Goal: Transaction & Acquisition: Purchase product/service

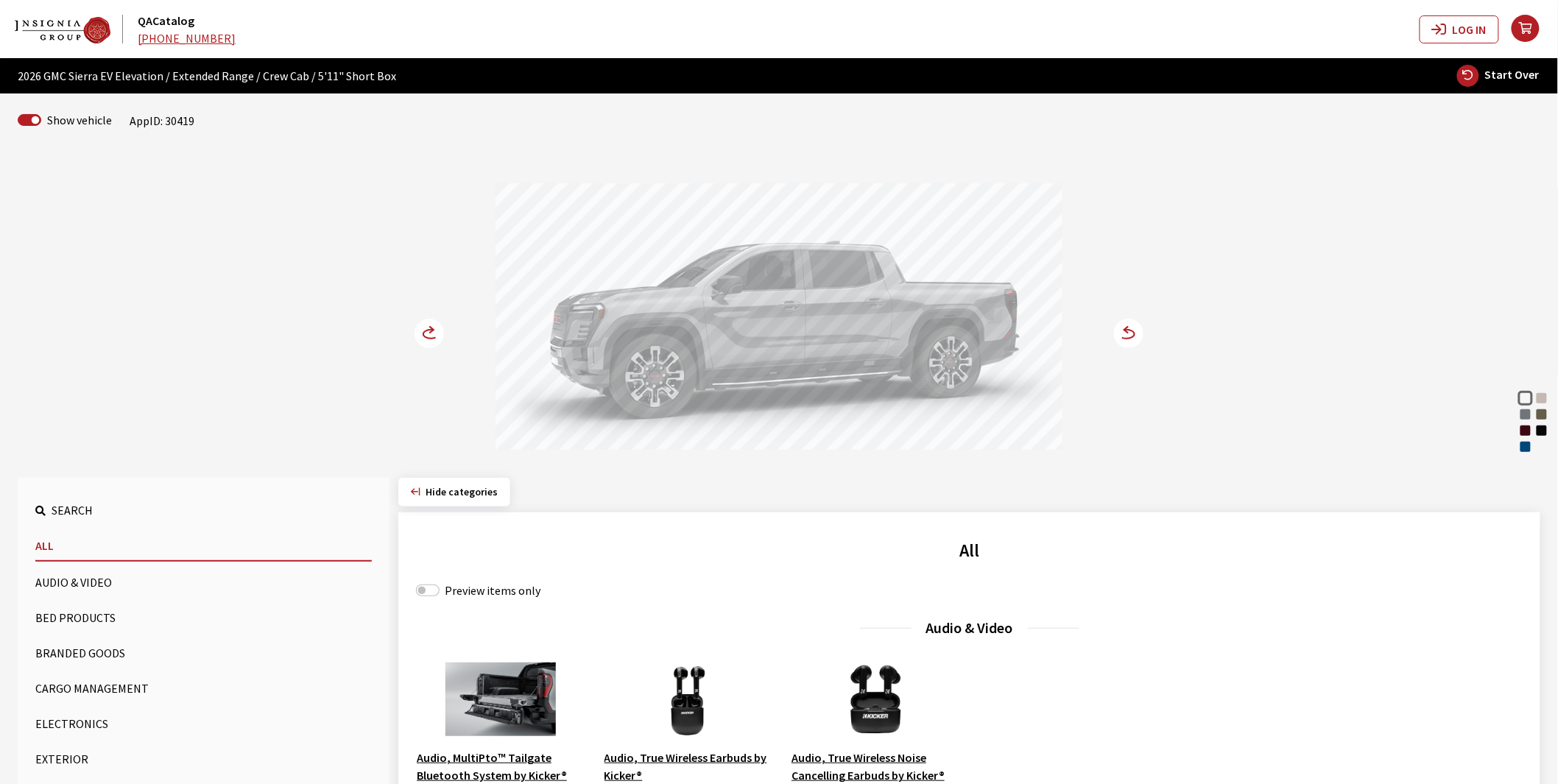
click at [1527, 430] on div "Dark Ember Tintcoat" at bounding box center [1525, 430] width 15 height 15
click at [1543, 416] on div "Deep Bronze Metallic" at bounding box center [1541, 414] width 15 height 15
click at [421, 333] on circle at bounding box center [429, 334] width 30 height 30
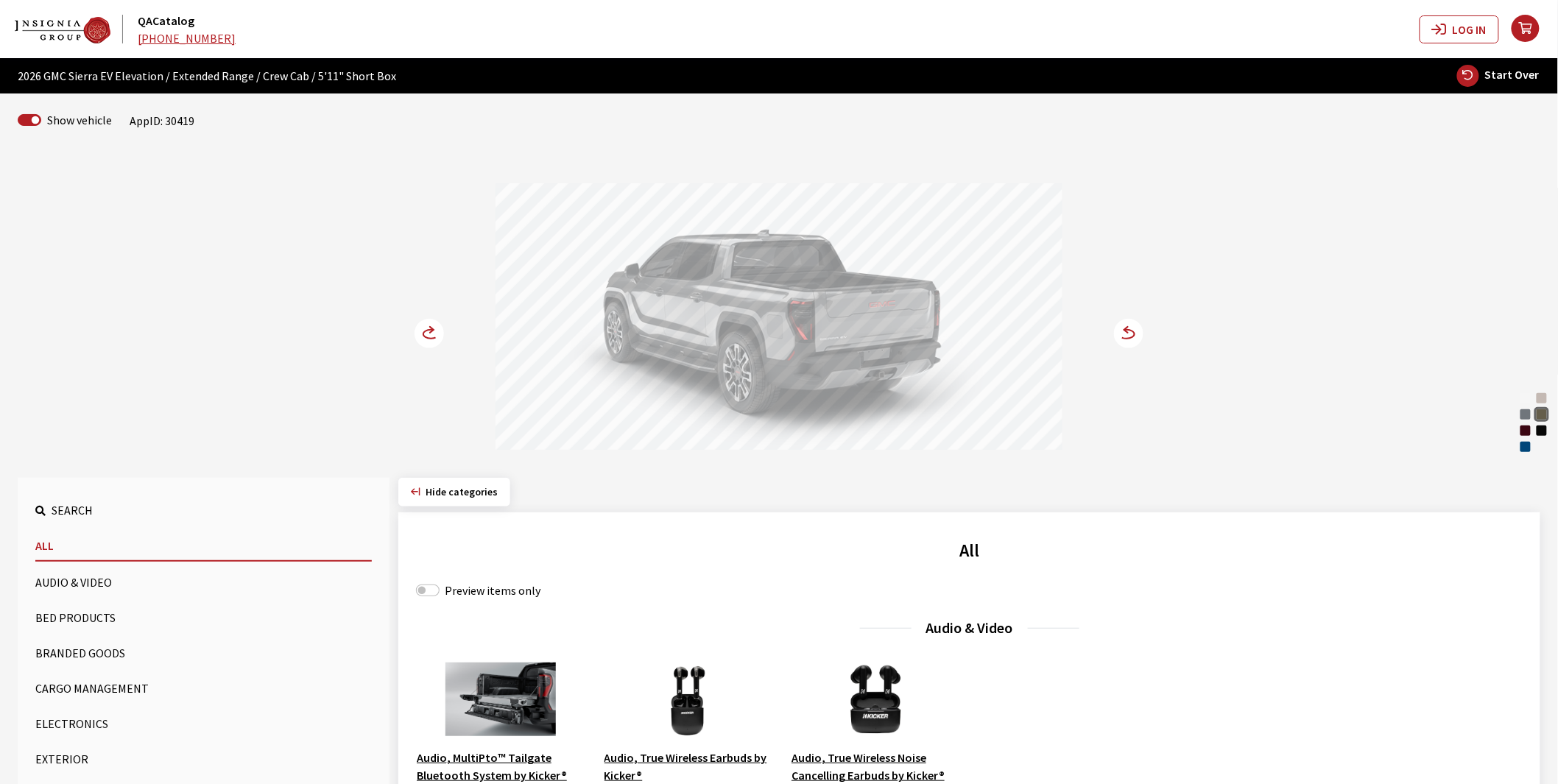
click at [421, 333] on circle at bounding box center [429, 334] width 30 height 30
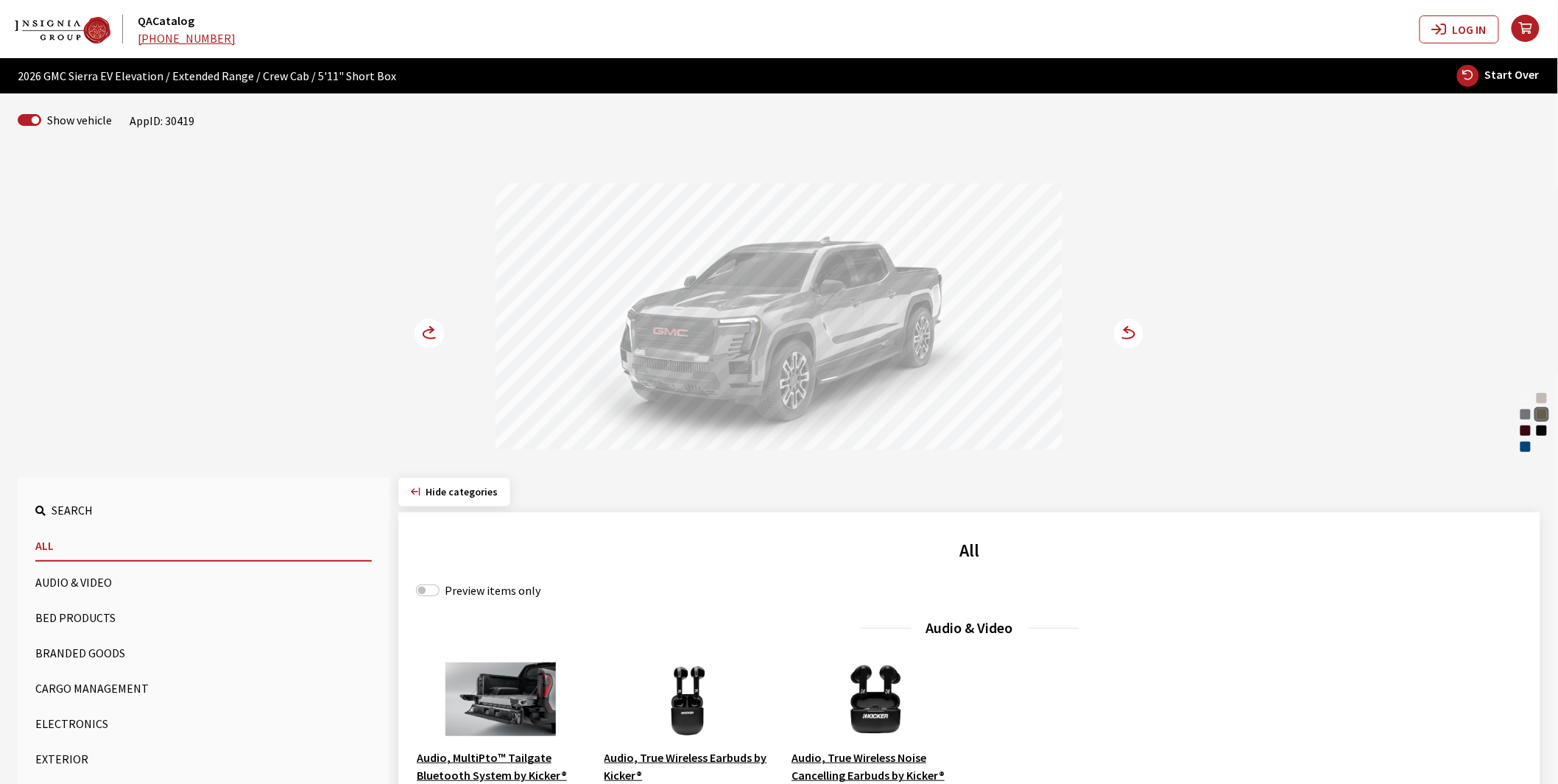
click at [421, 333] on circle at bounding box center [429, 334] width 30 height 30
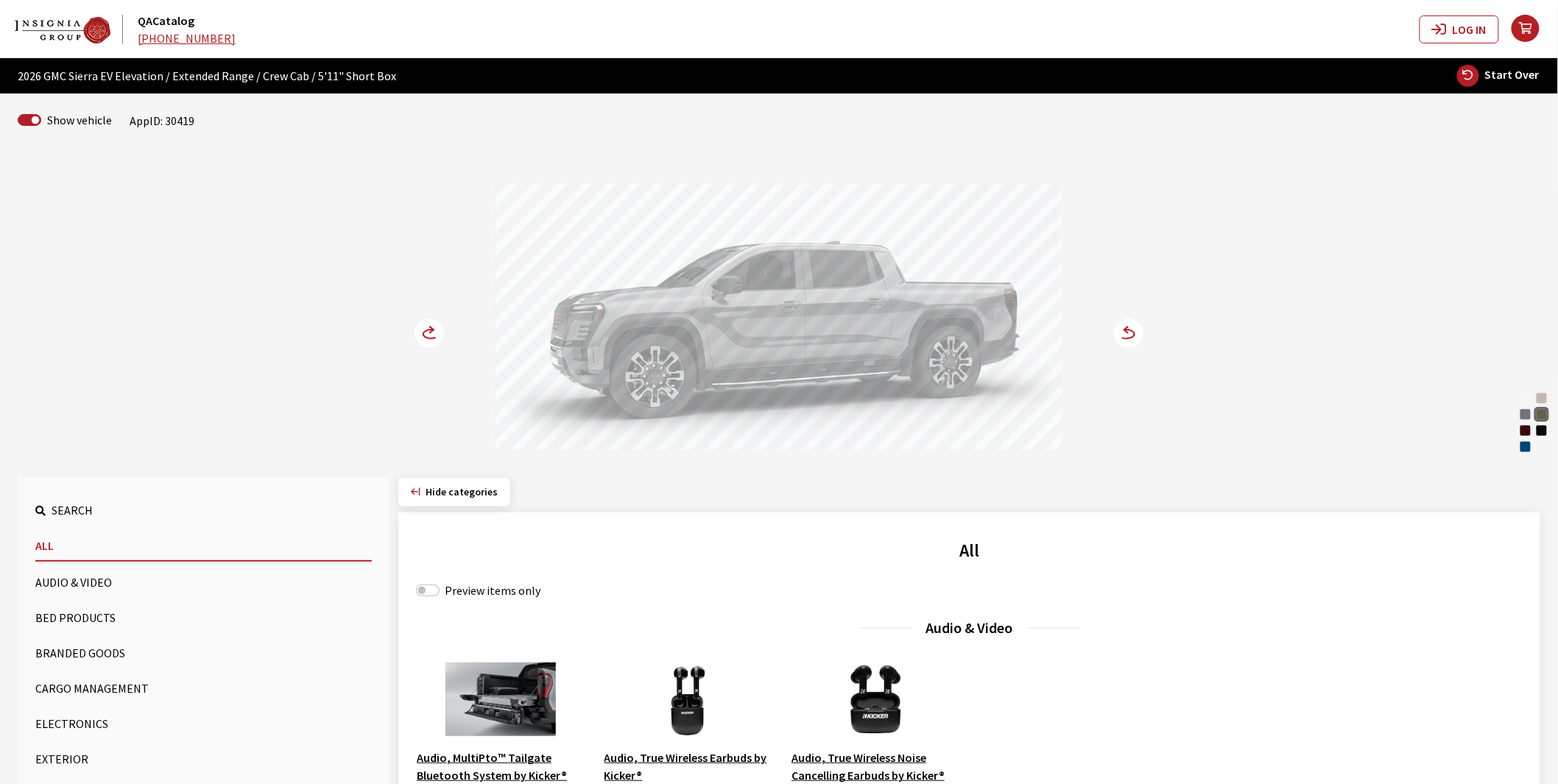
click at [421, 333] on circle at bounding box center [429, 334] width 30 height 30
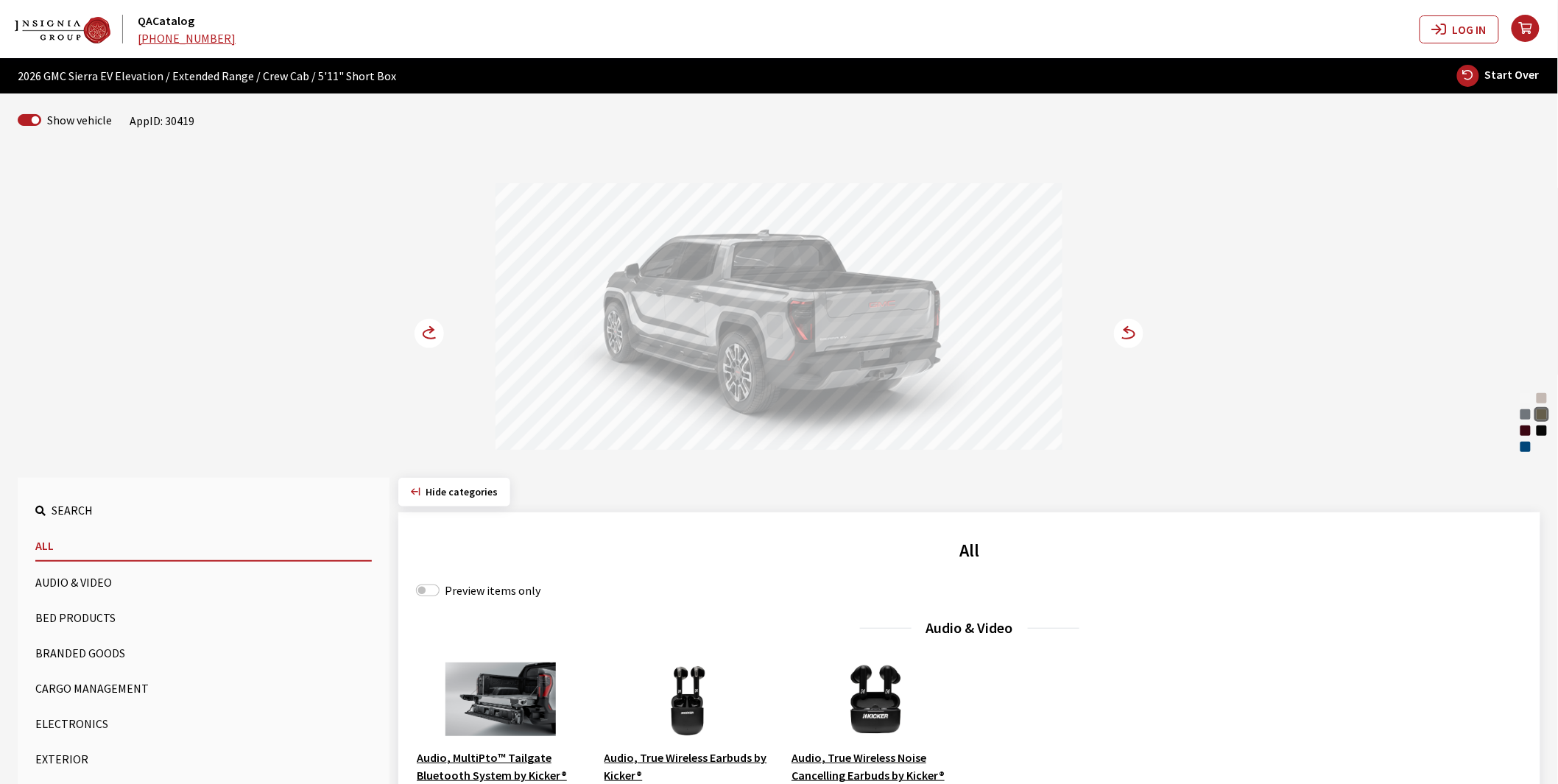
click at [421, 333] on circle at bounding box center [429, 334] width 30 height 30
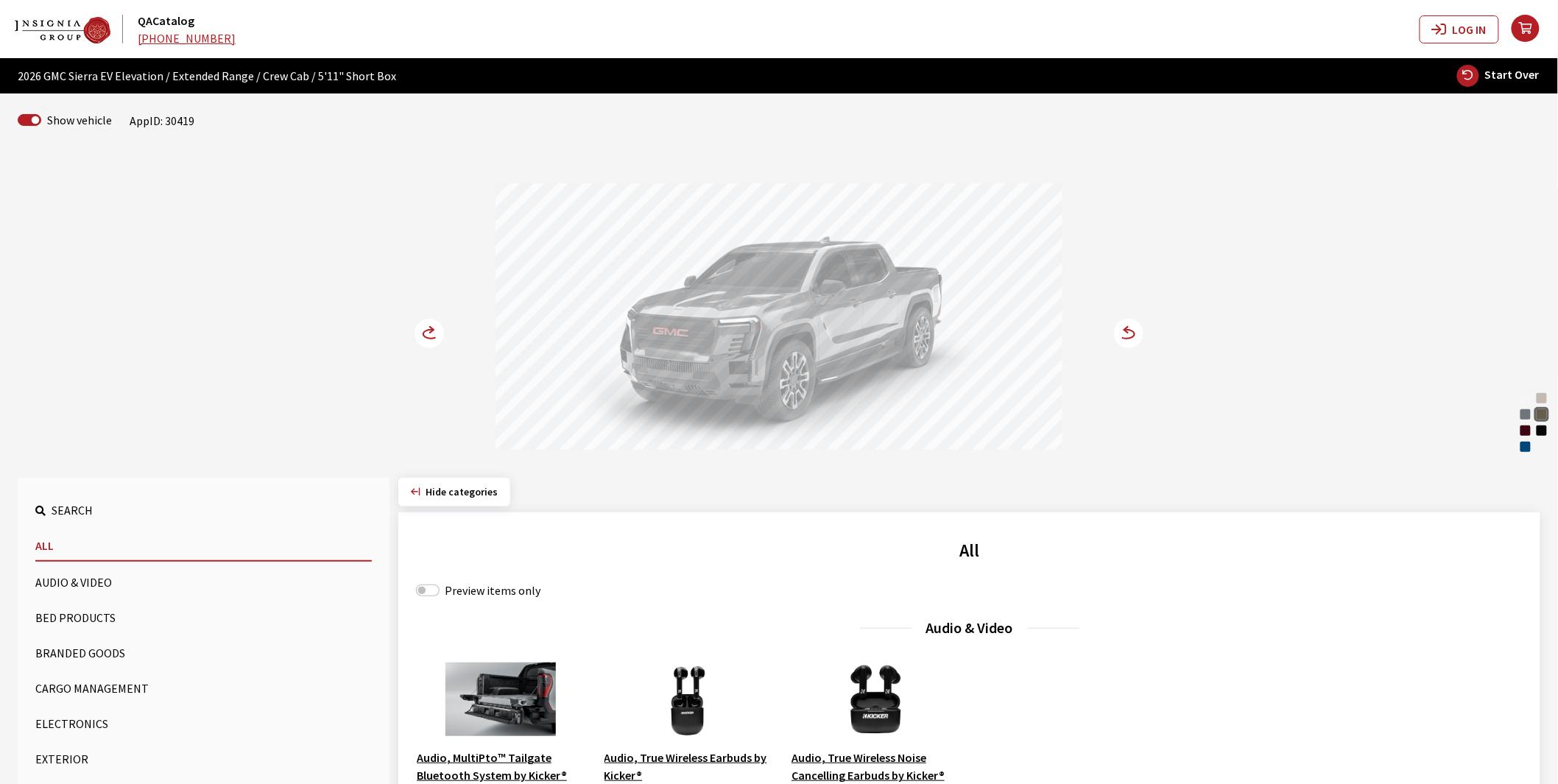
click at [421, 333] on circle at bounding box center [429, 334] width 30 height 30
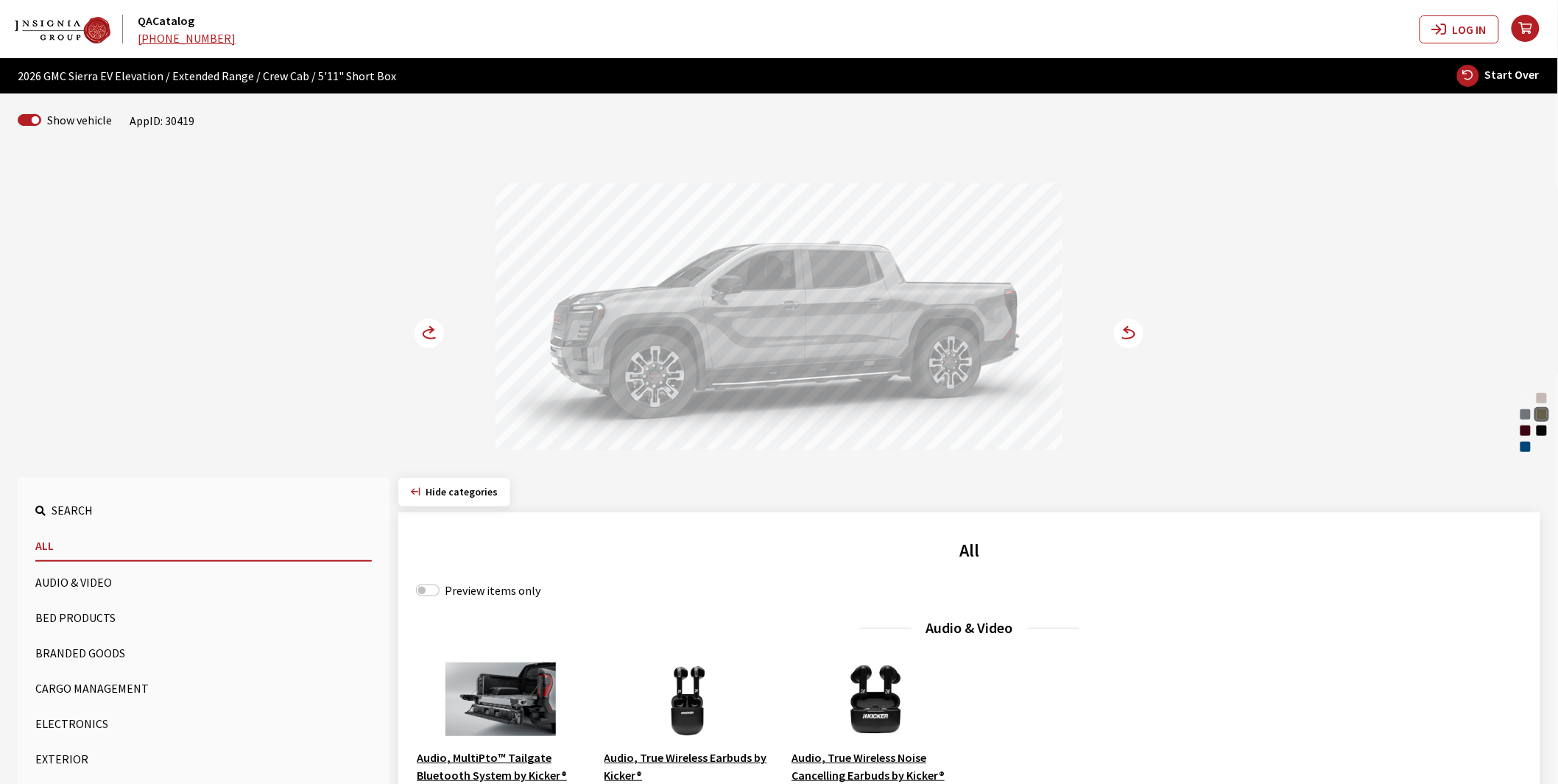
click at [421, 333] on circle at bounding box center [429, 334] width 30 height 30
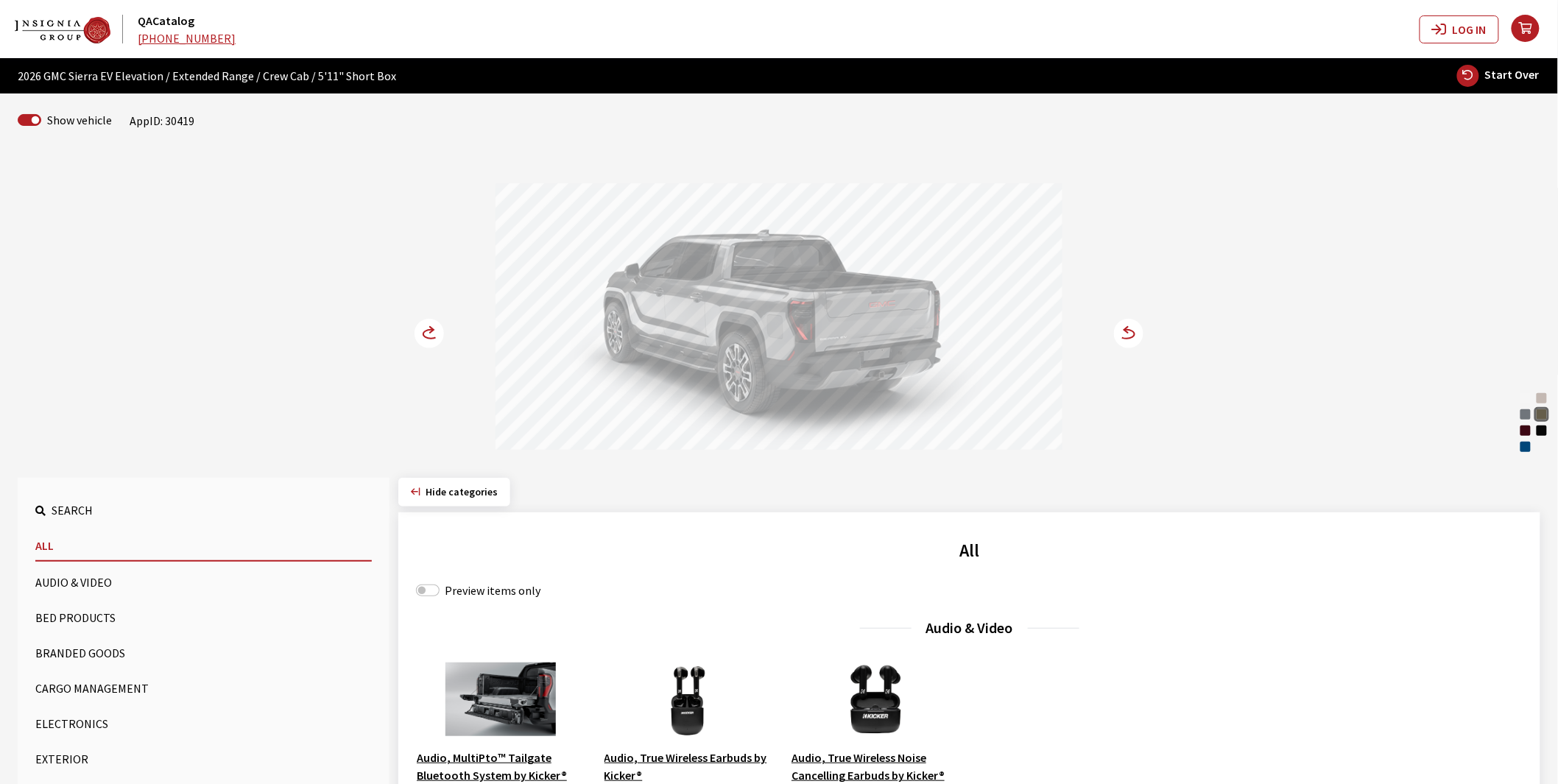
click at [421, 333] on circle at bounding box center [429, 334] width 30 height 30
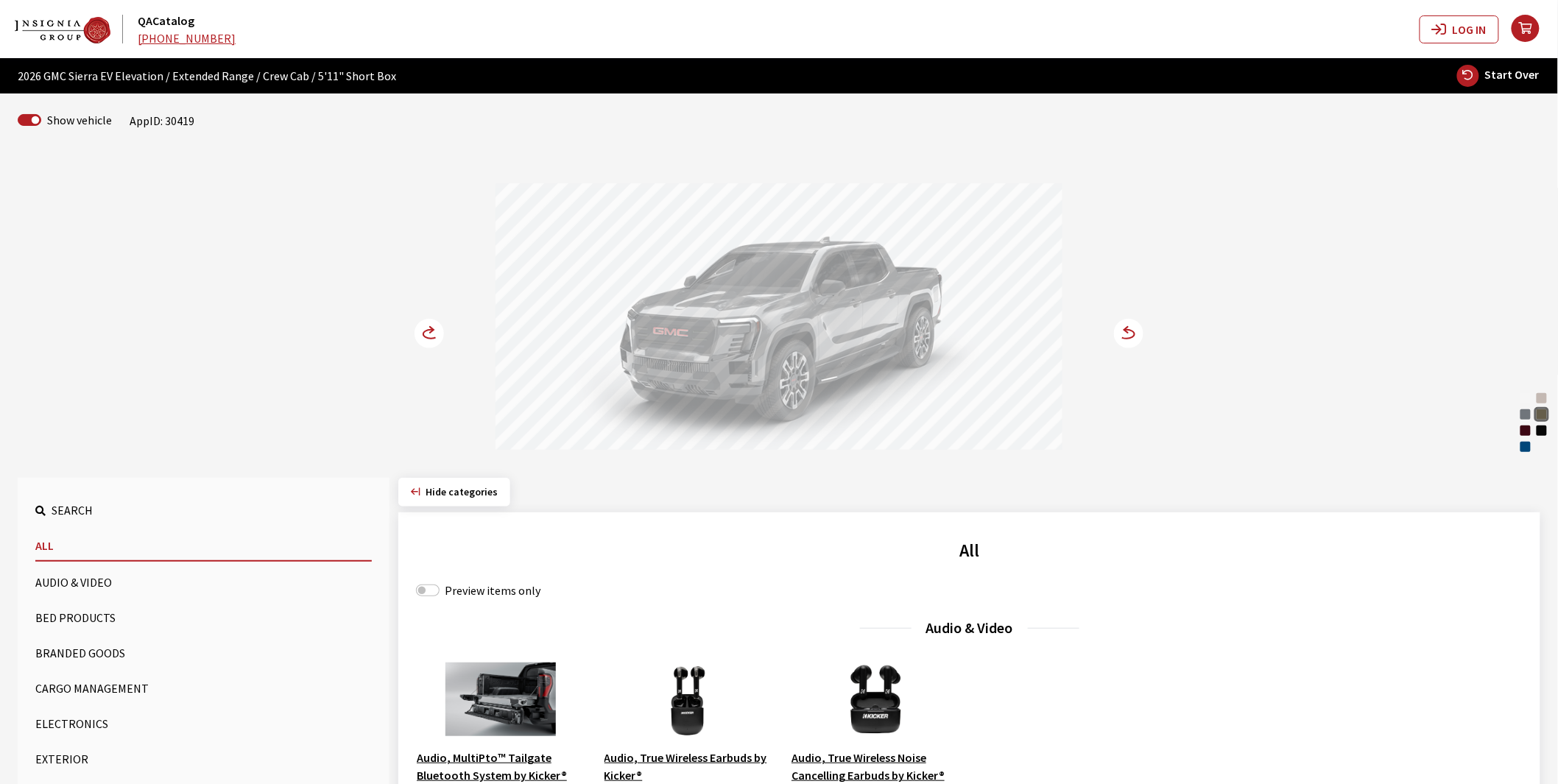
click at [421, 333] on circle at bounding box center [429, 334] width 30 height 30
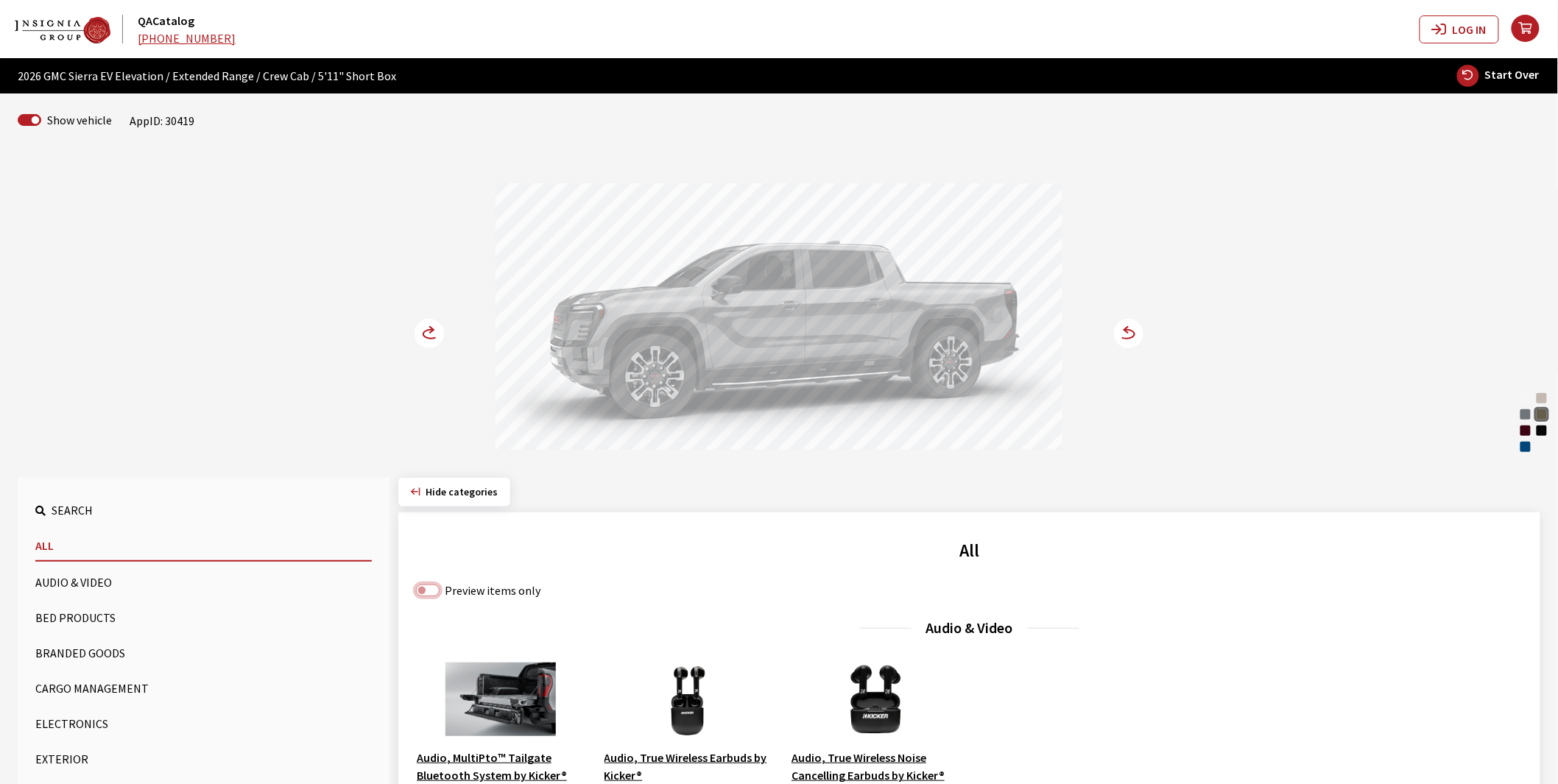
click at [423, 586] on input "Preview items only" at bounding box center [428, 590] width 24 height 11
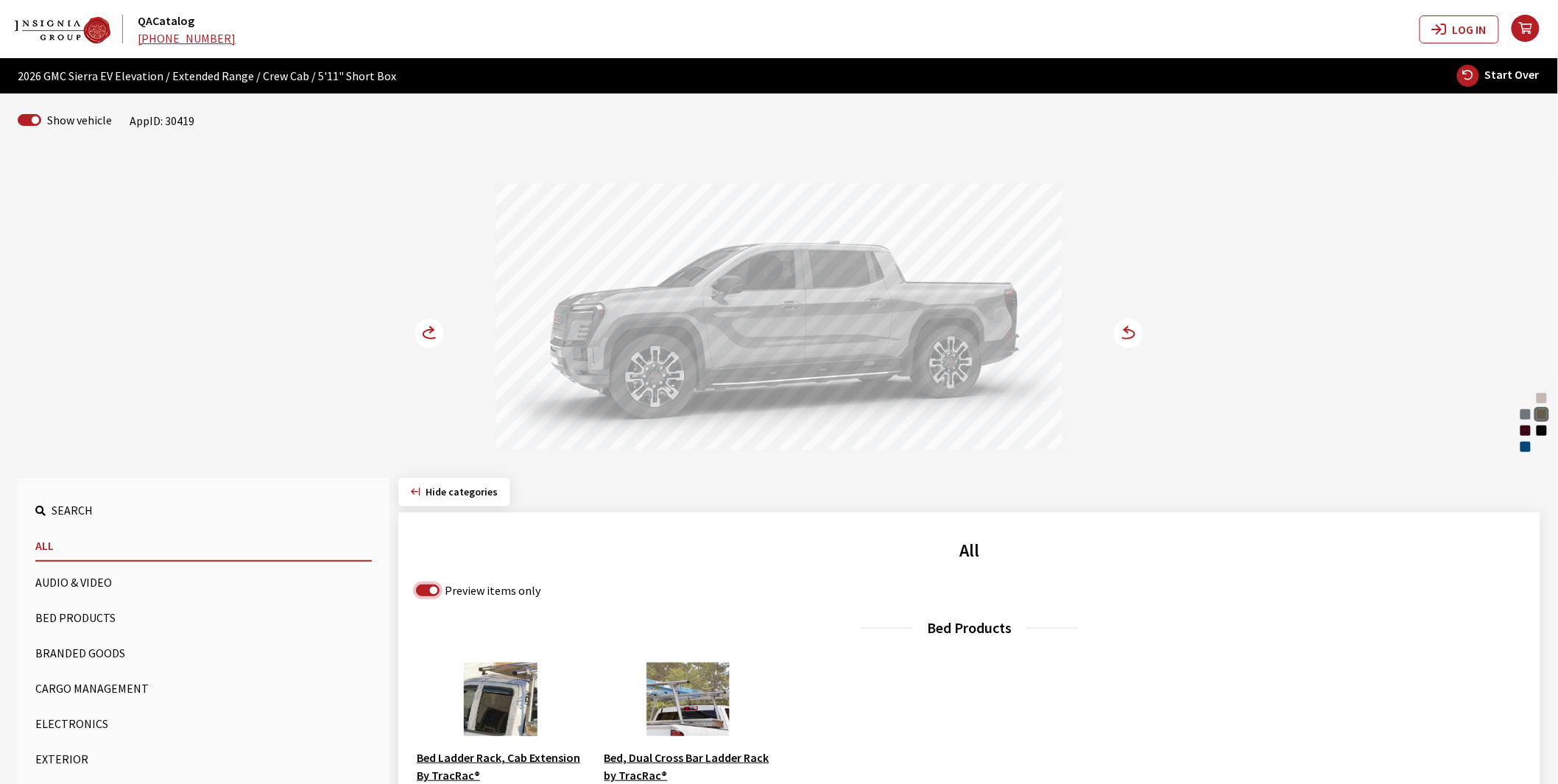
scroll to position [163, 0]
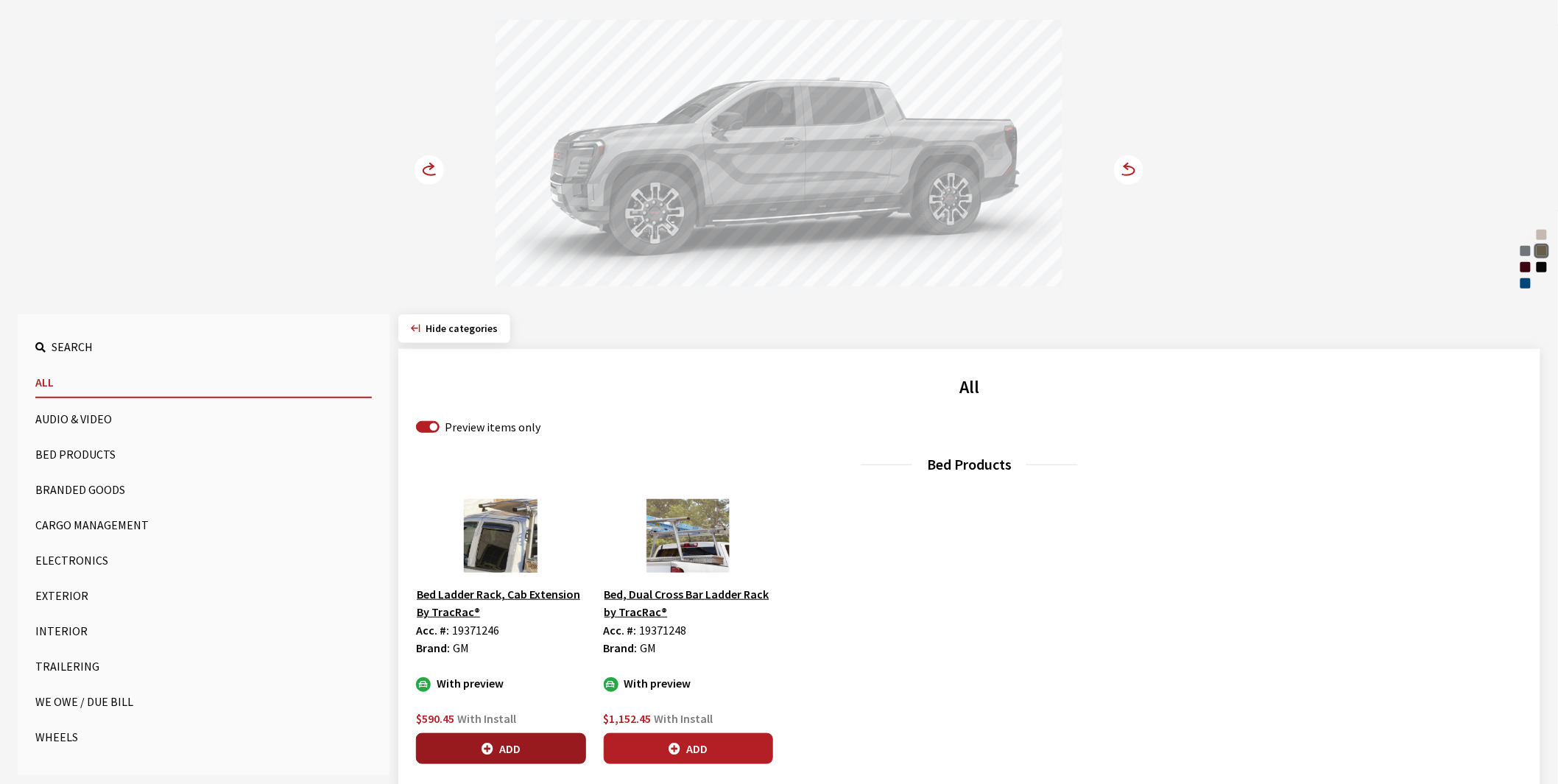
click at [499, 746] on button "Add" at bounding box center [501, 748] width 170 height 31
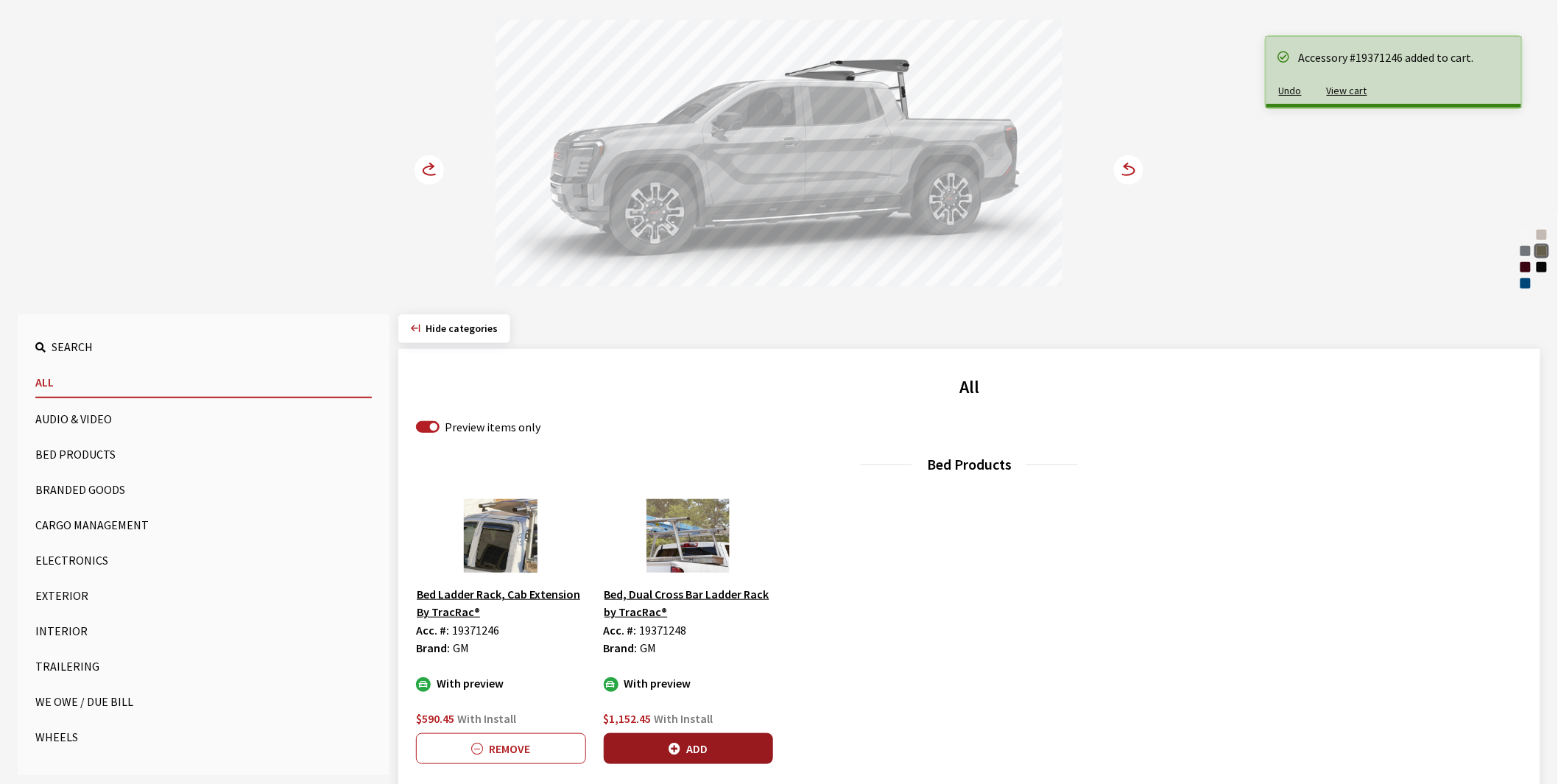
click at [693, 747] on button "Add" at bounding box center [689, 748] width 170 height 31
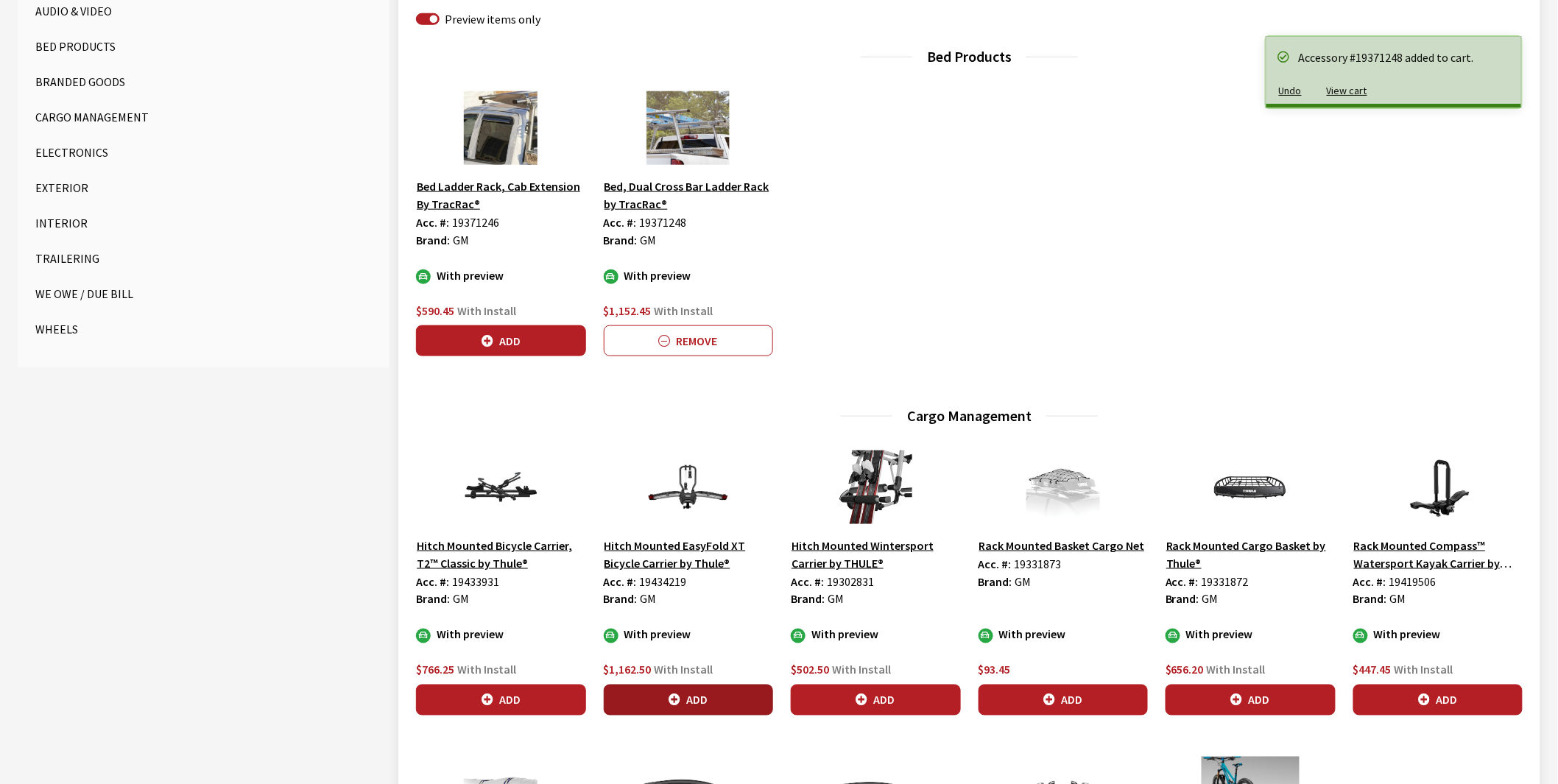
scroll to position [572, 0]
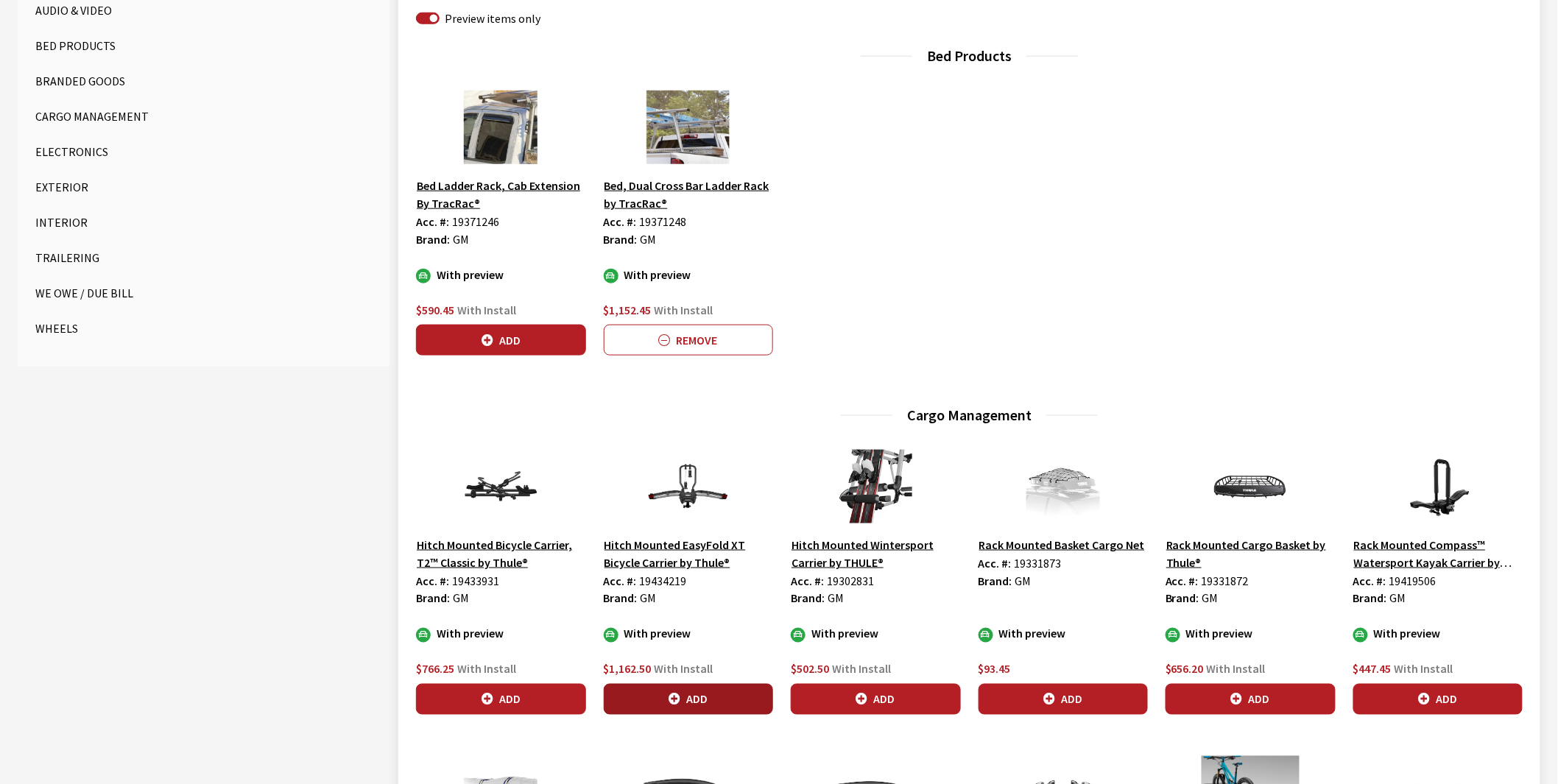
click at [687, 696] on button "Add" at bounding box center [689, 698] width 170 height 31
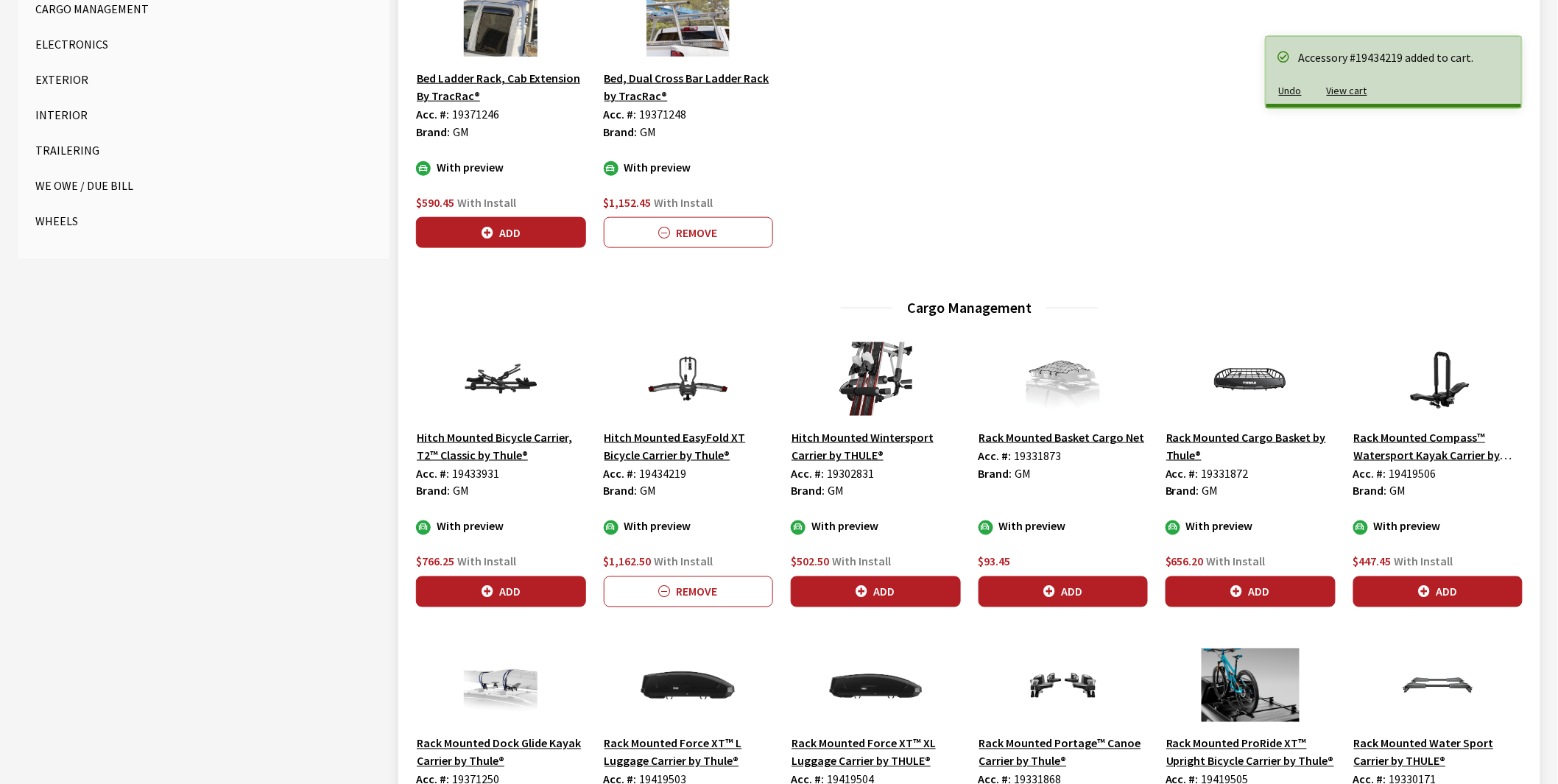
scroll to position [900, 0]
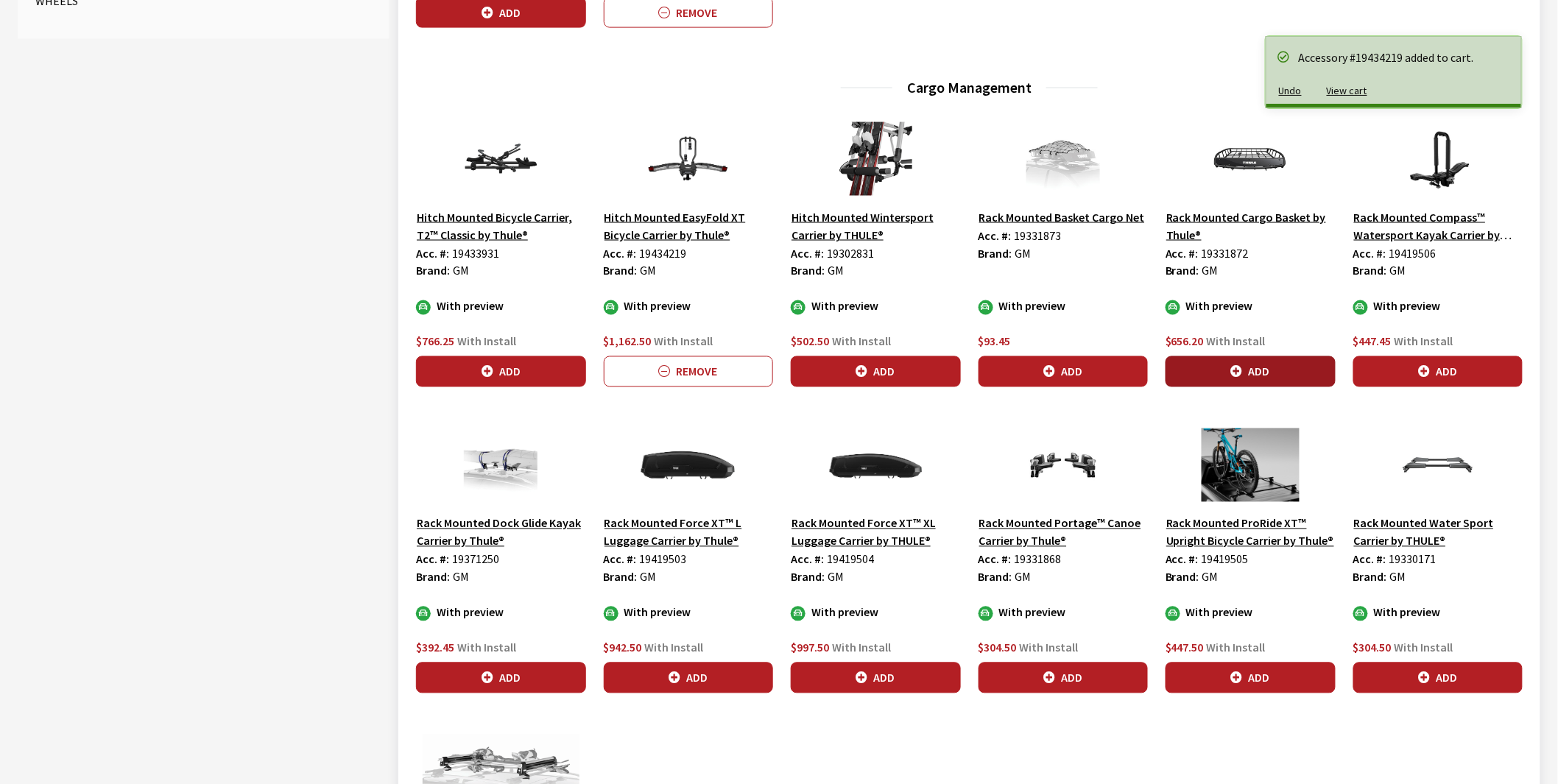
click at [1272, 373] on button "Add" at bounding box center [1250, 371] width 170 height 31
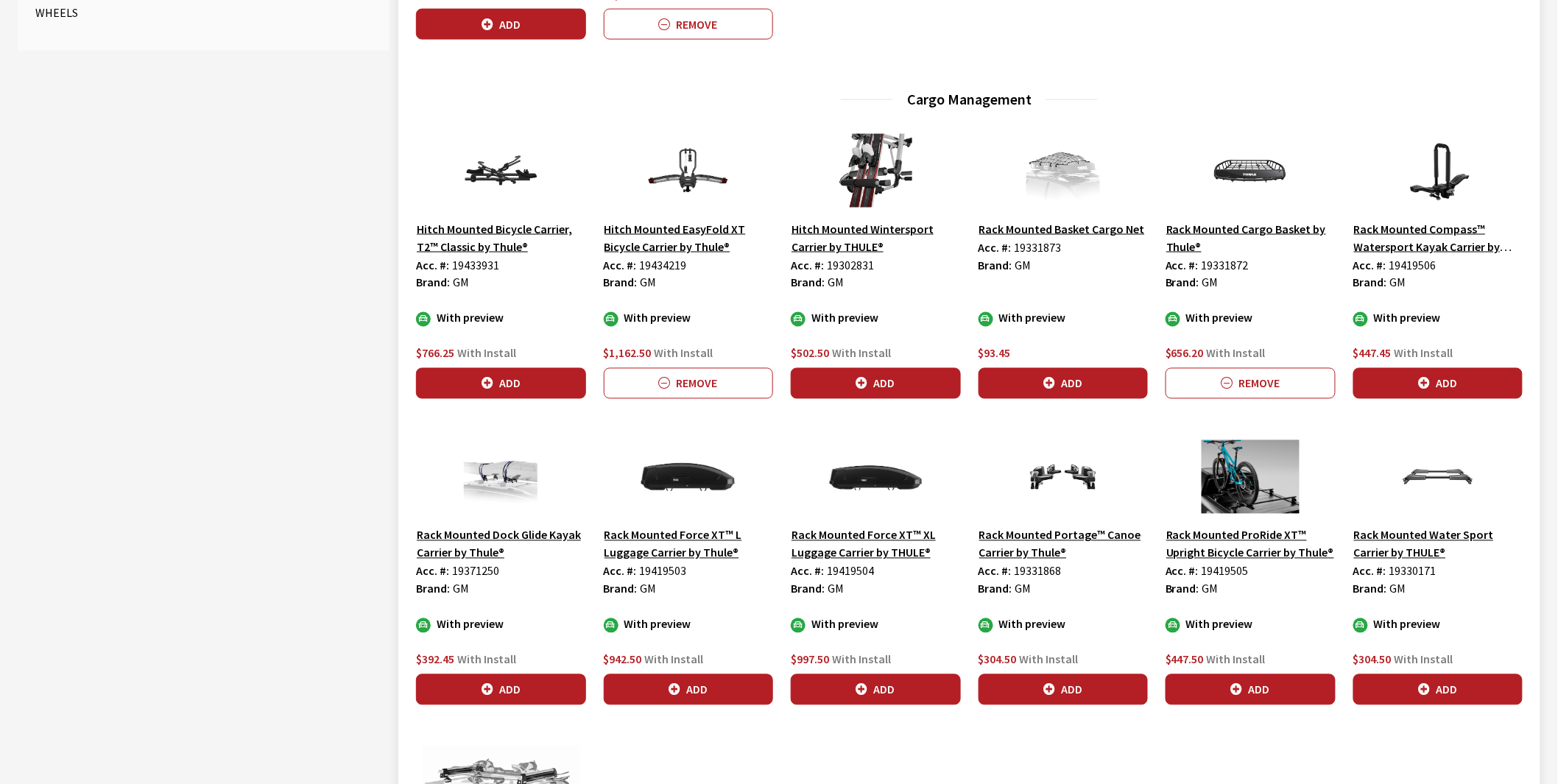
scroll to position [1144, 0]
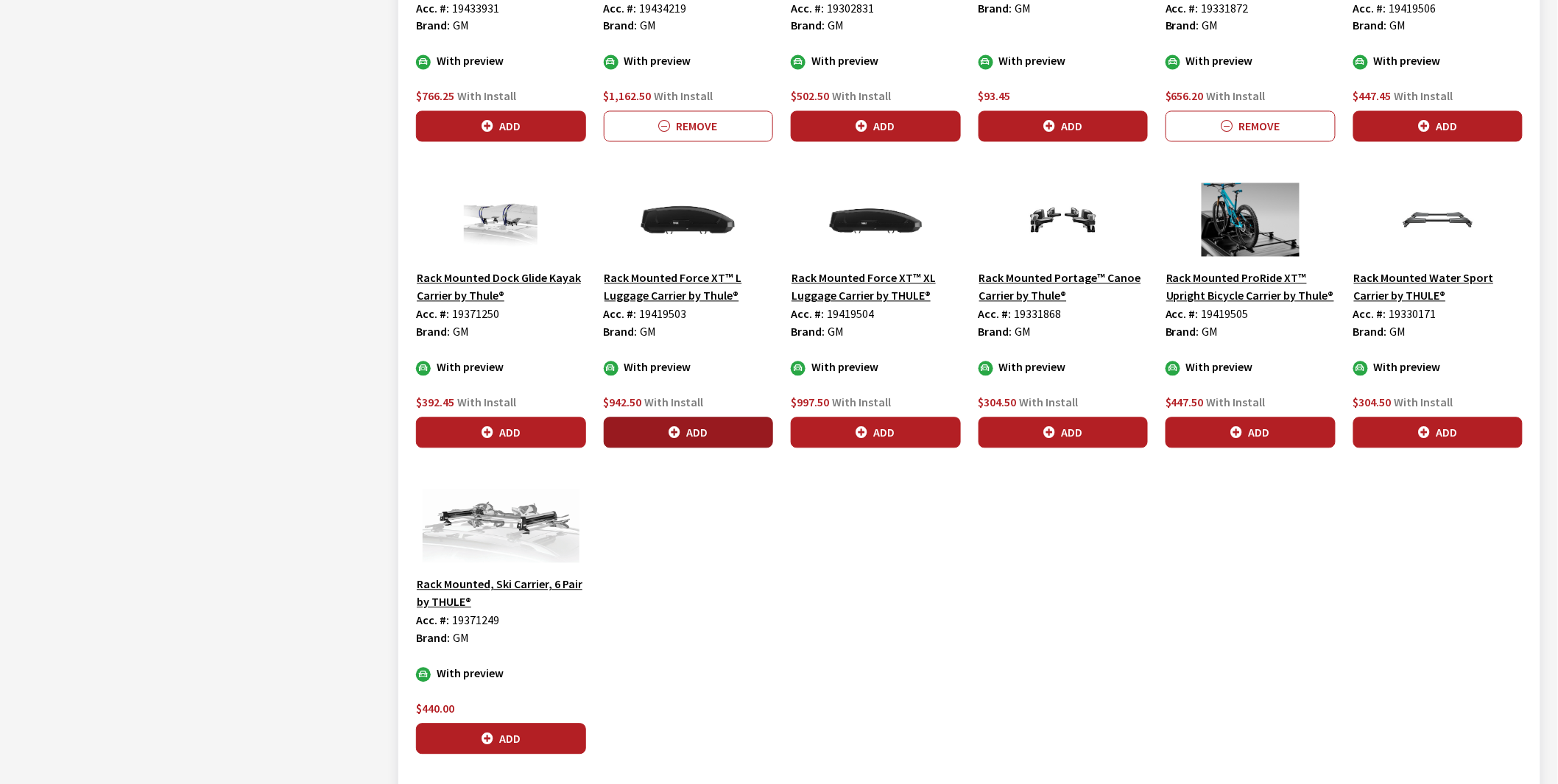
click at [698, 428] on button "Add" at bounding box center [689, 432] width 170 height 31
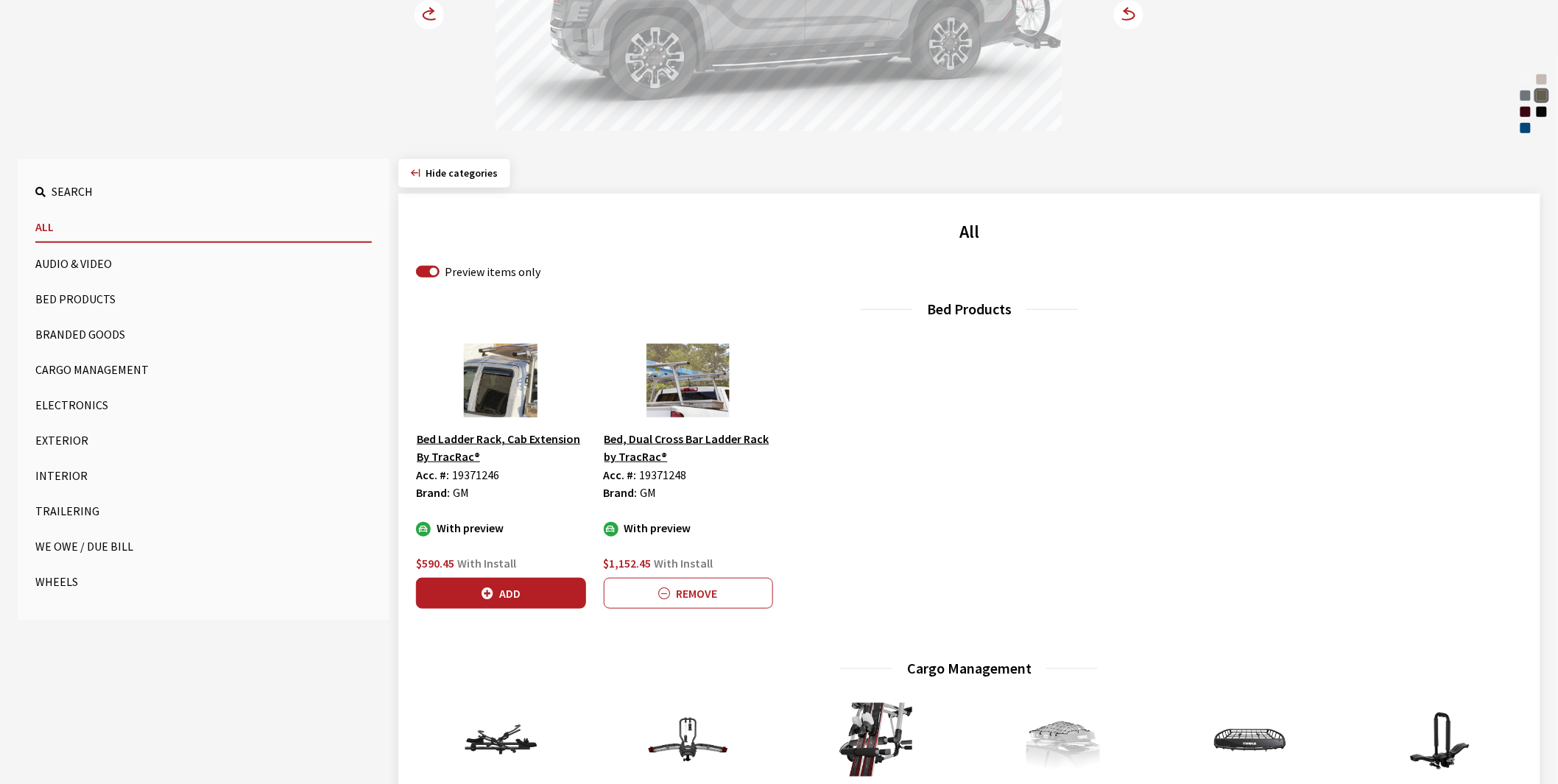
scroll to position [327, 0]
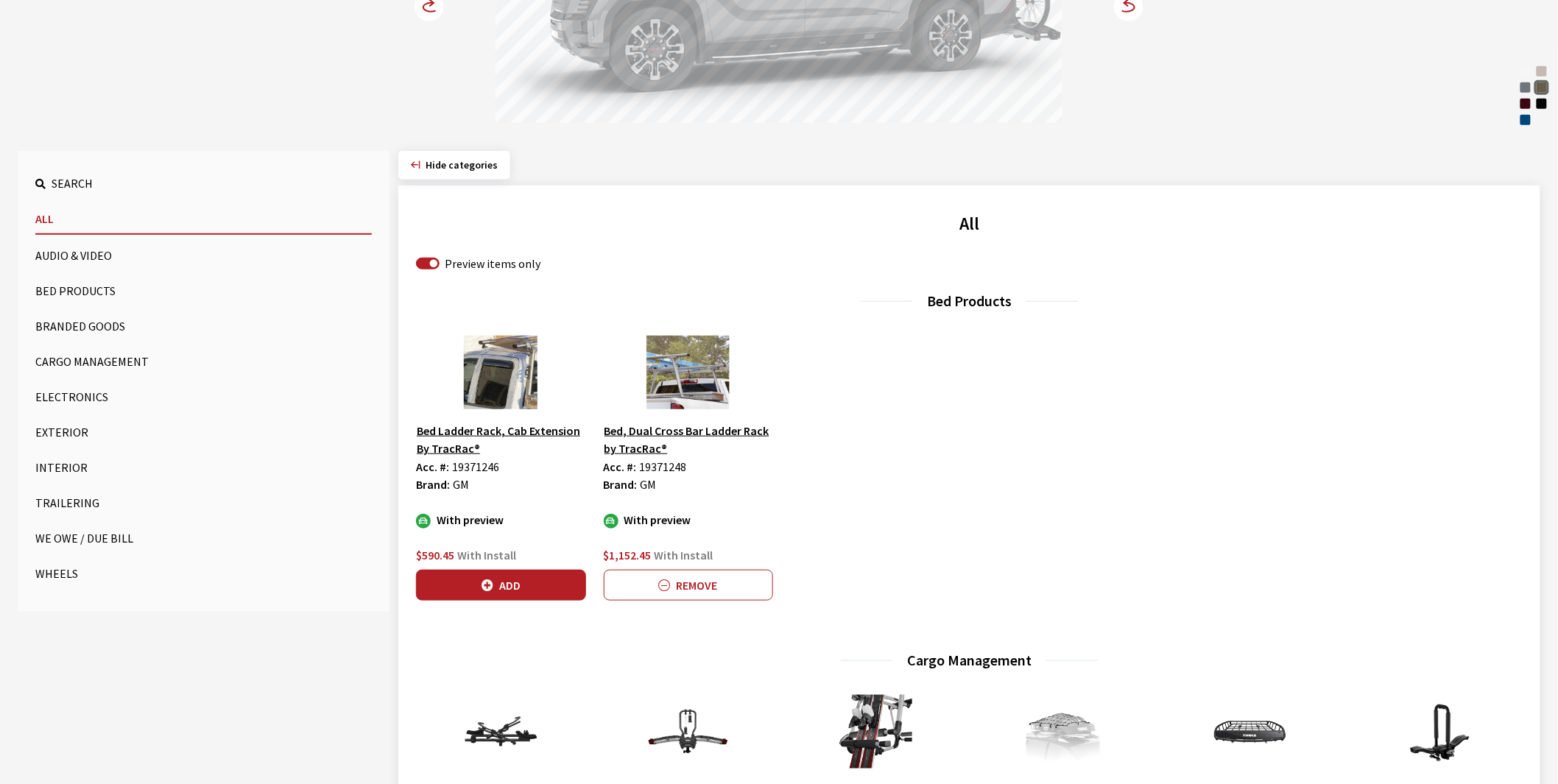
click at [63, 576] on button "Wheels" at bounding box center [203, 574] width 336 height 30
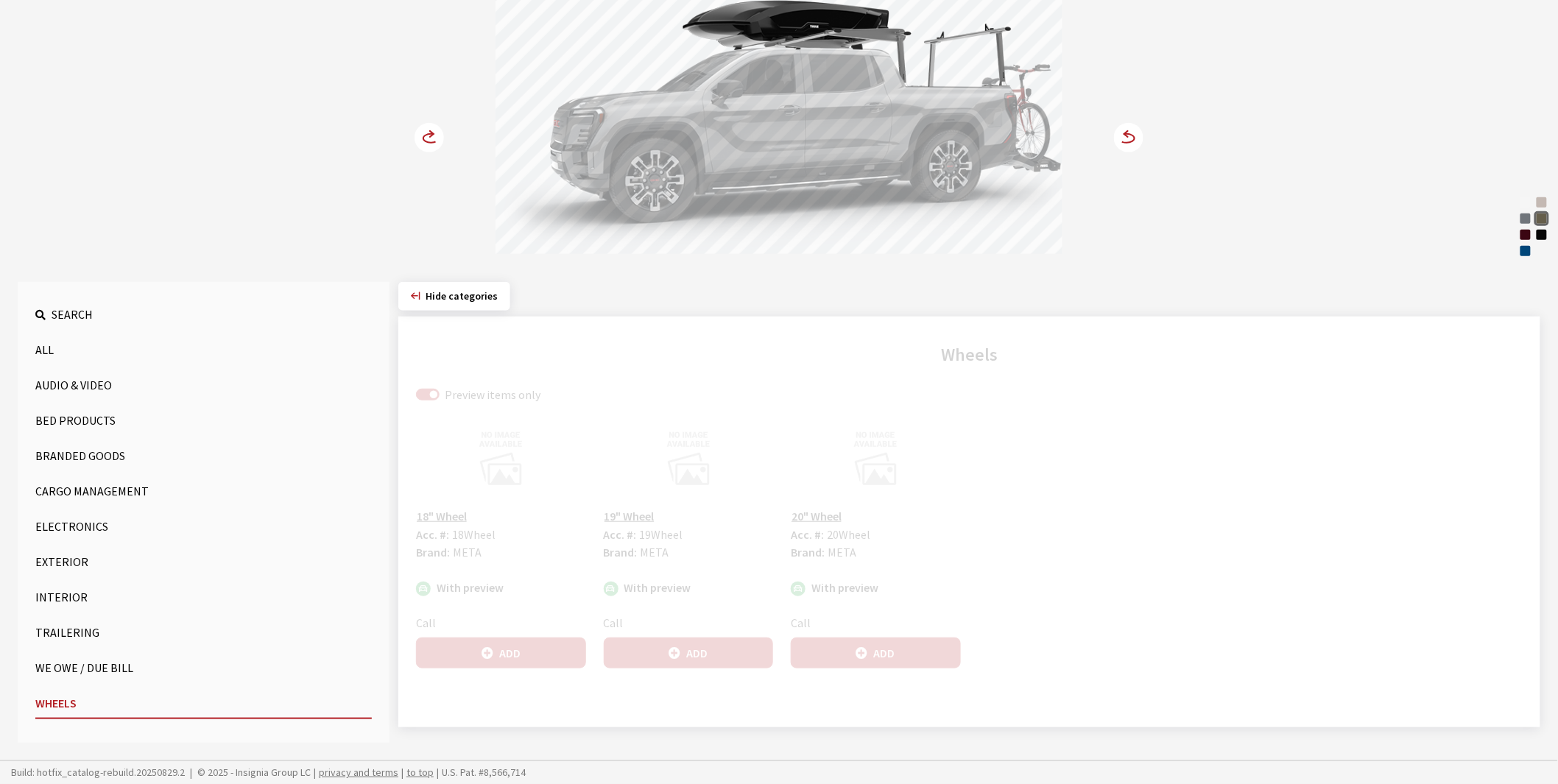
scroll to position [195, 0]
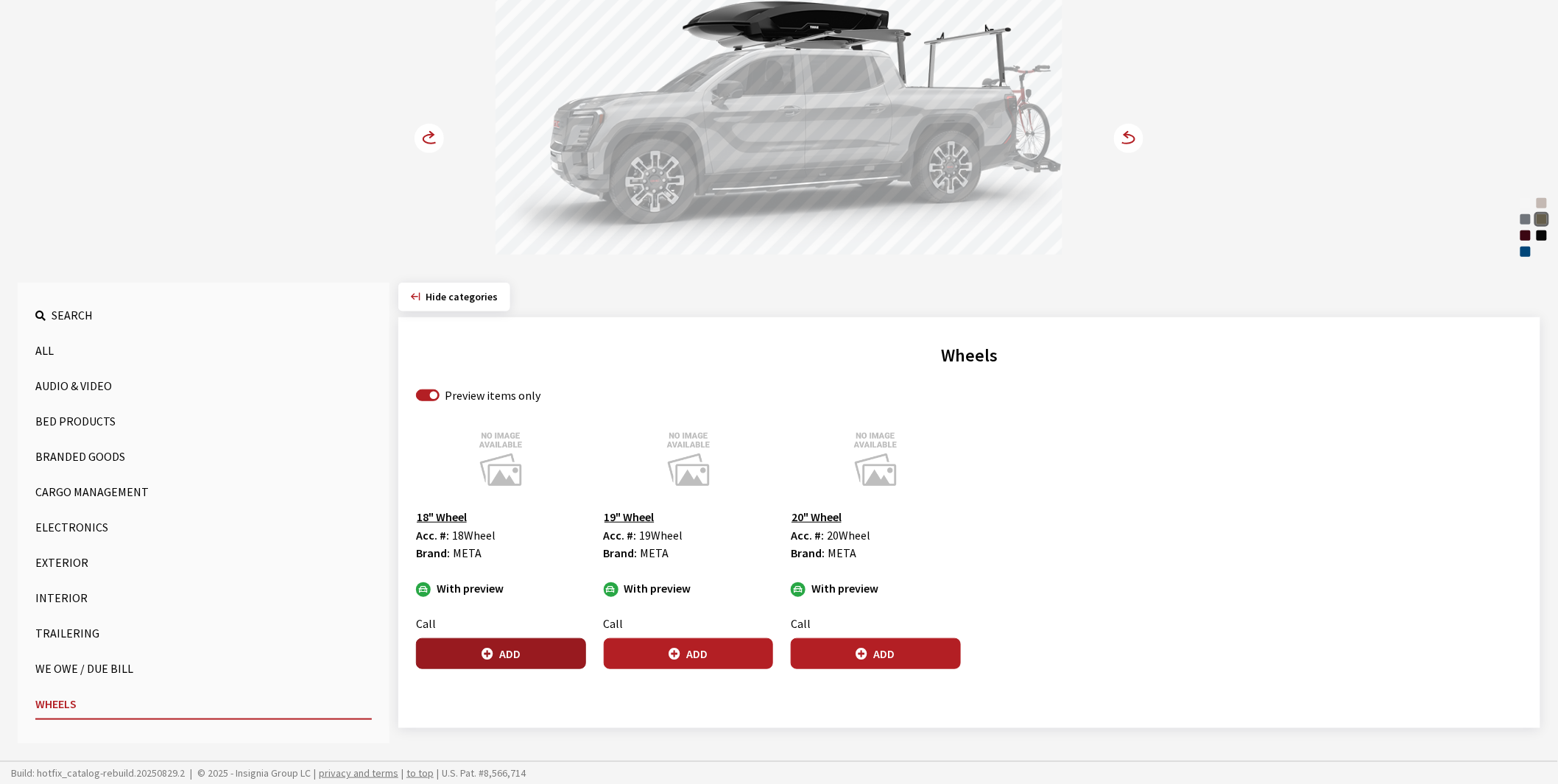
click at [513, 657] on button "Add" at bounding box center [501, 653] width 170 height 31
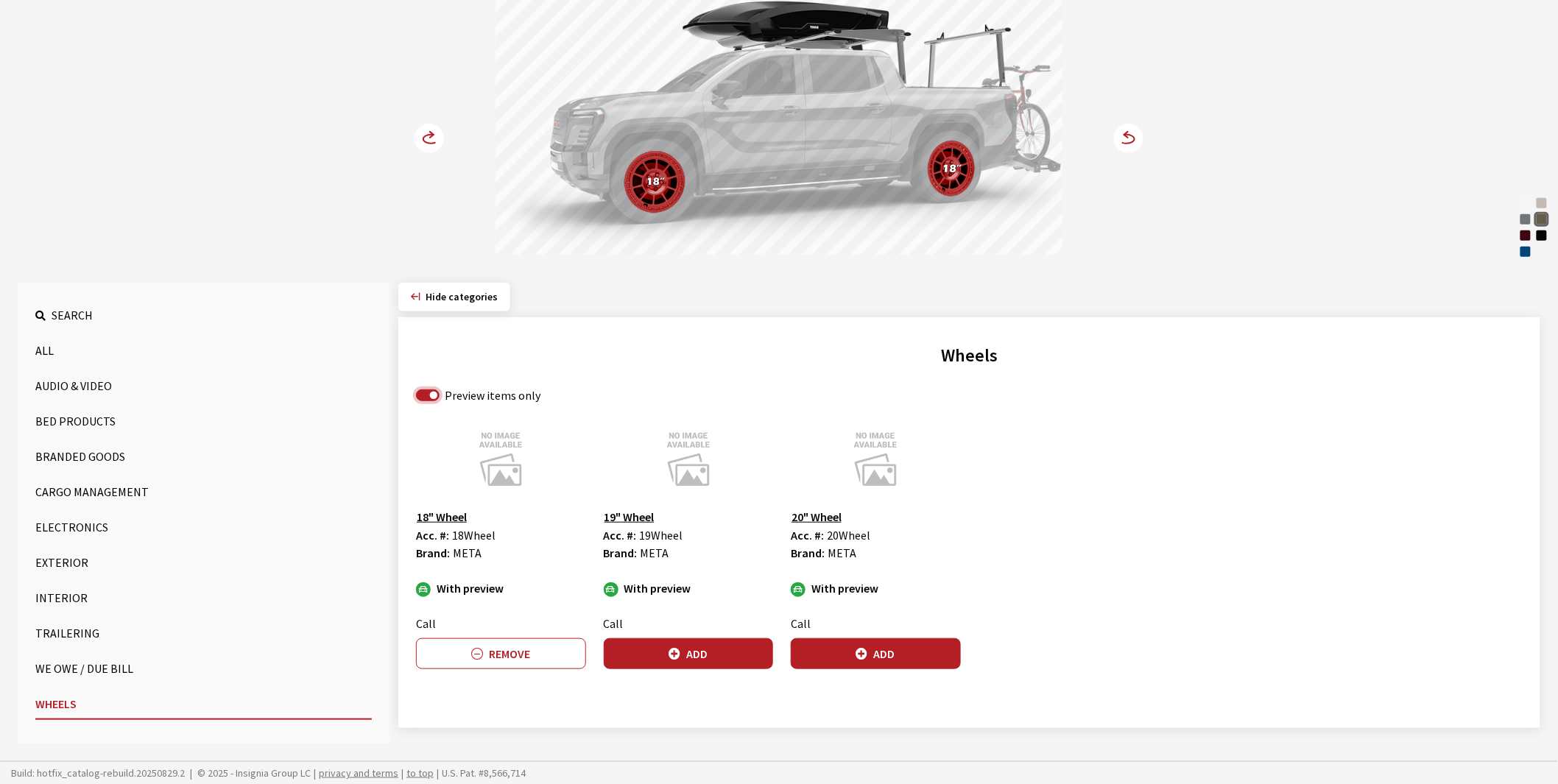
click at [436, 396] on input "Preview items only" at bounding box center [428, 394] width 24 height 11
checkbox input "false"
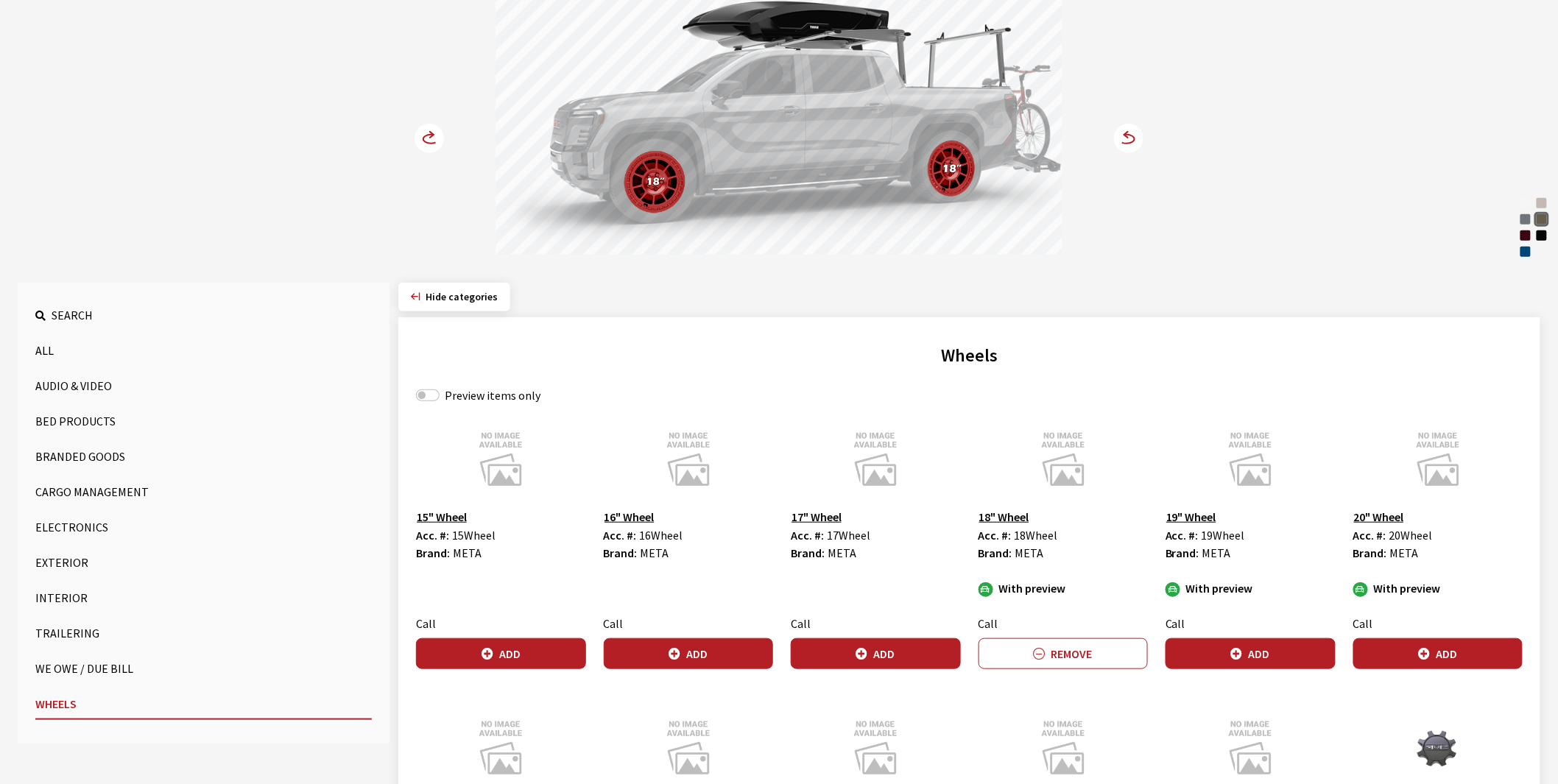
click at [74, 491] on button "Cargo Management" at bounding box center [203, 491] width 336 height 30
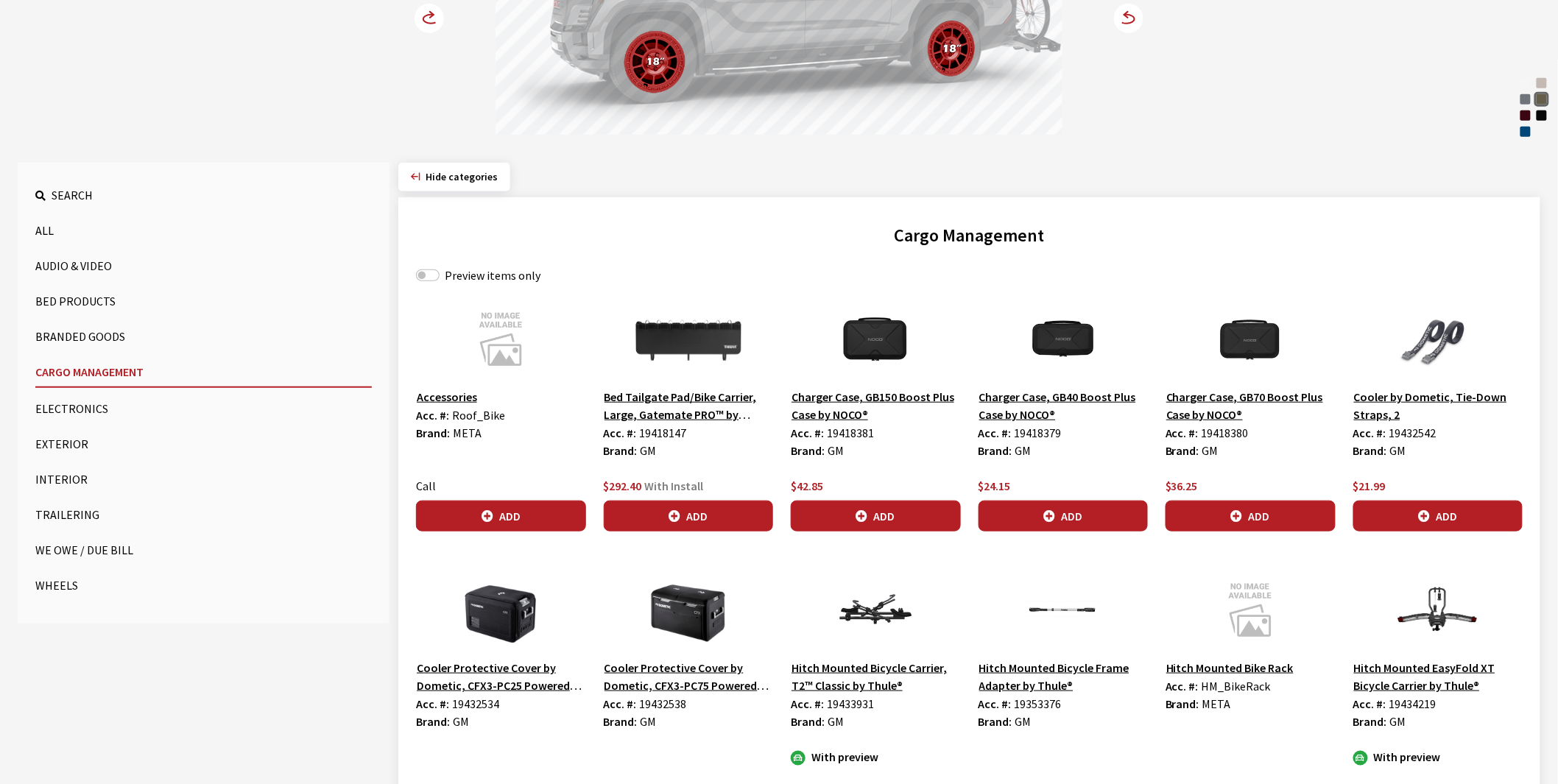
scroll to position [102, 0]
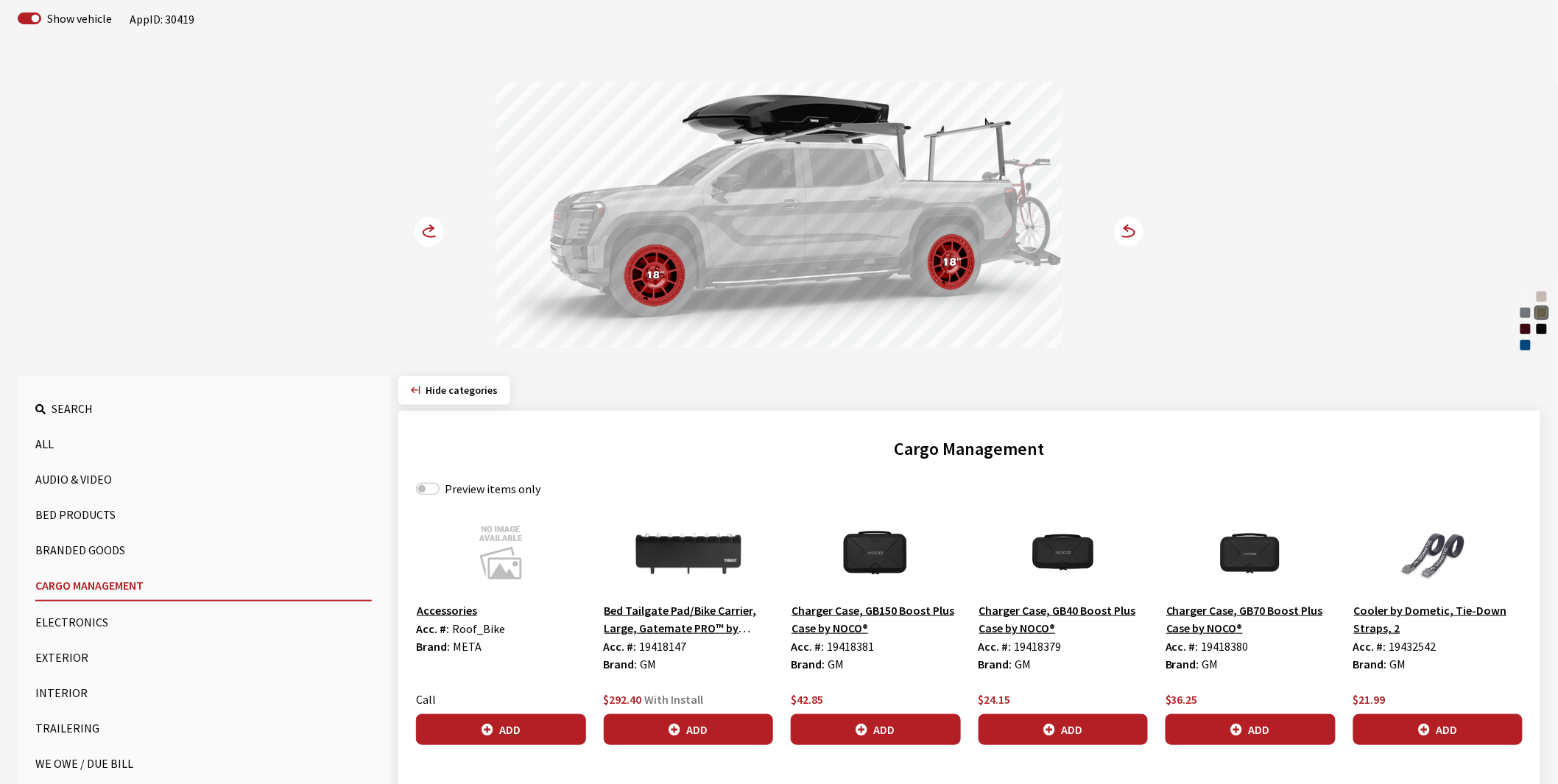
click at [74, 652] on button "Exterior" at bounding box center [203, 657] width 336 height 30
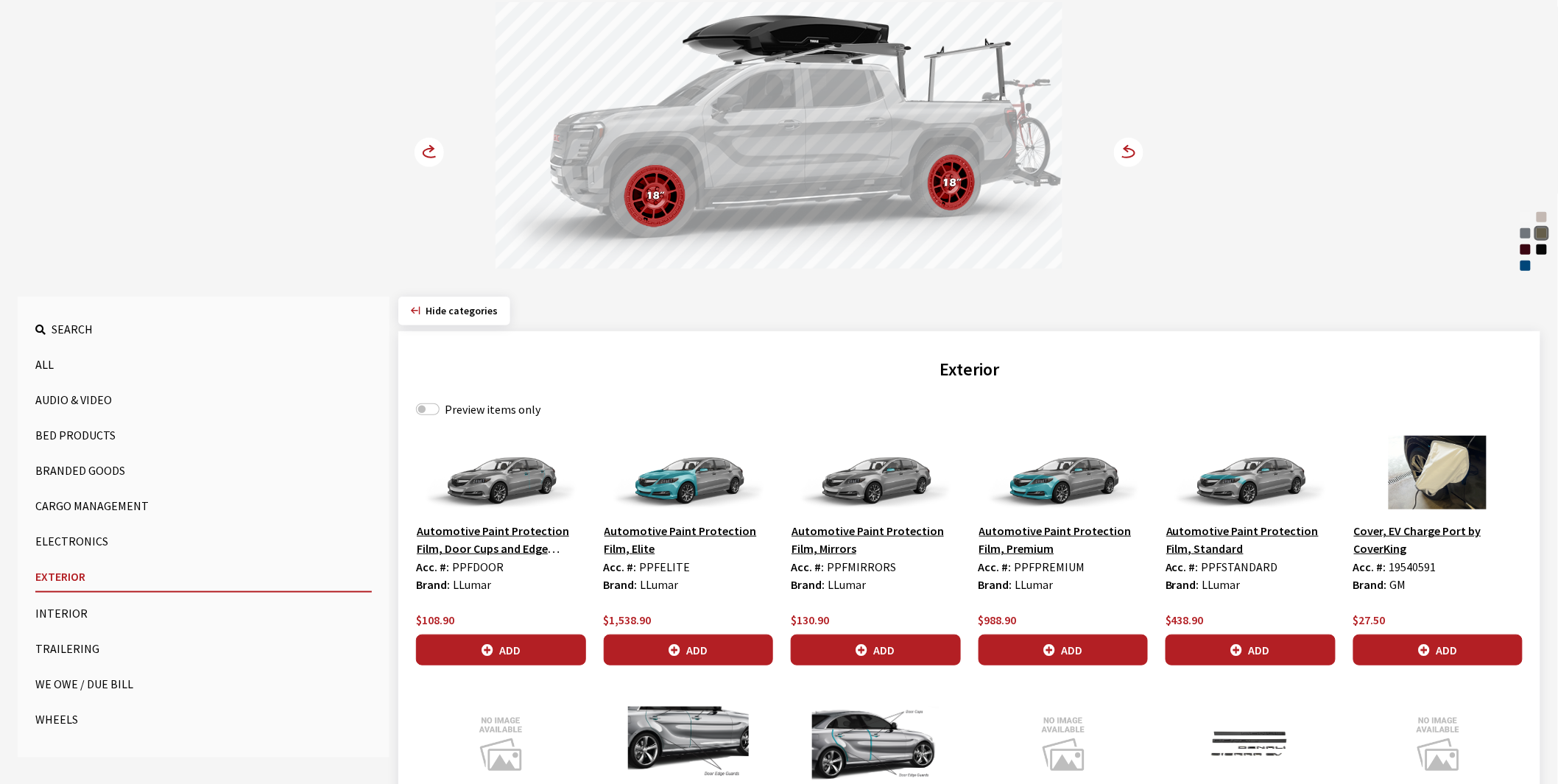
scroll to position [0, 0]
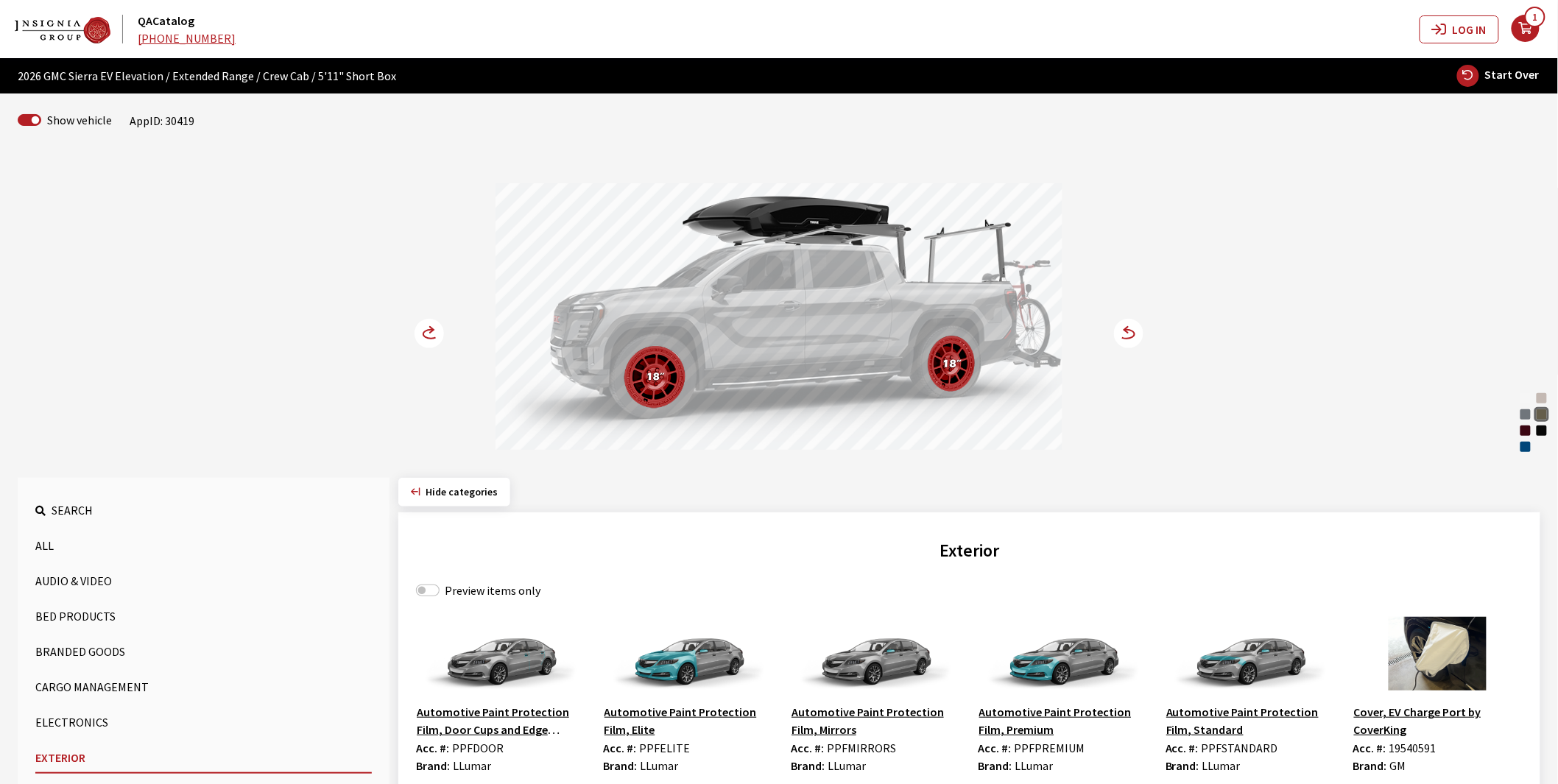
click at [425, 336] on icon at bounding box center [431, 334] width 16 height 9
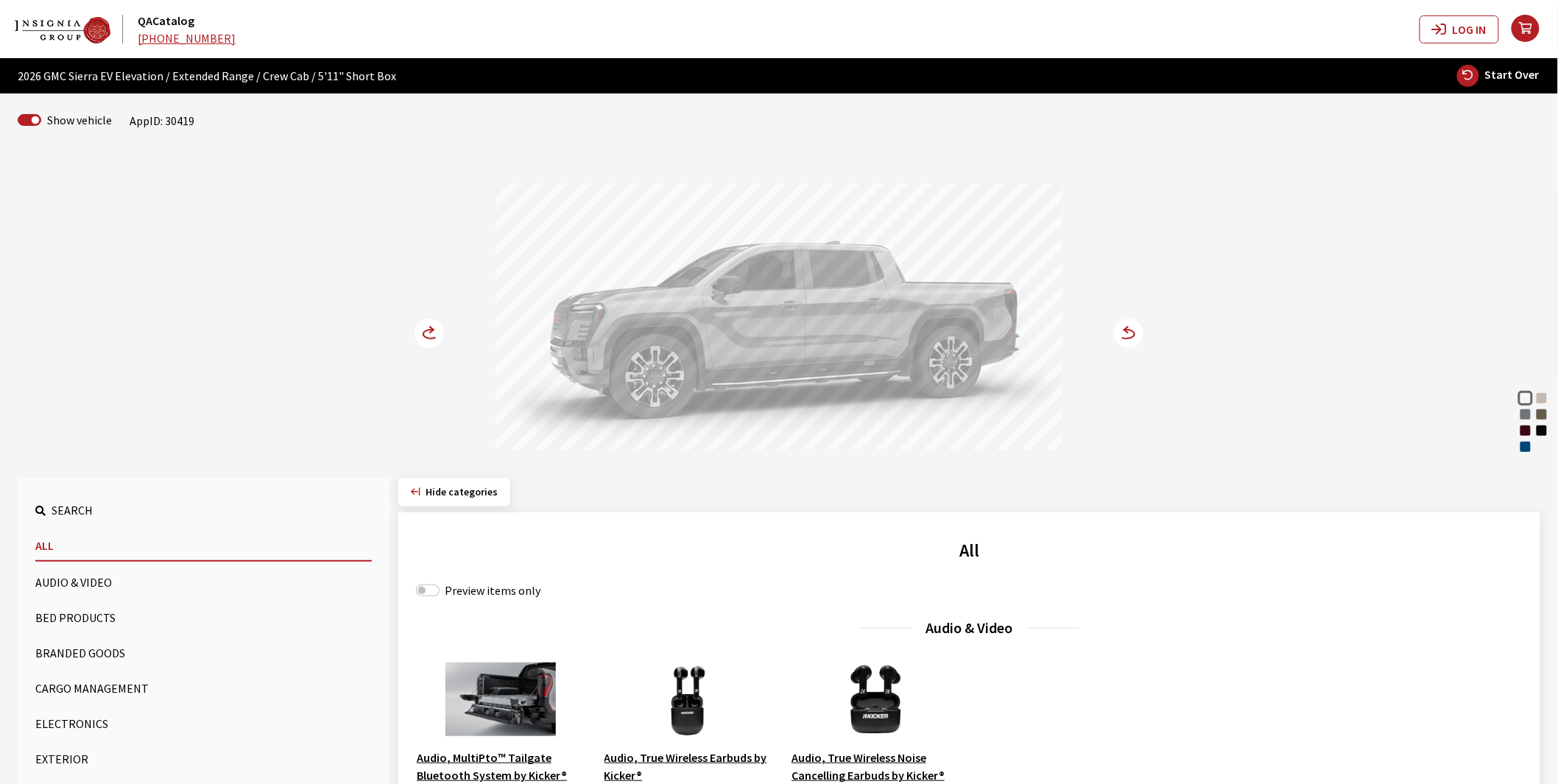
click at [432, 328] on circle at bounding box center [429, 334] width 30 height 30
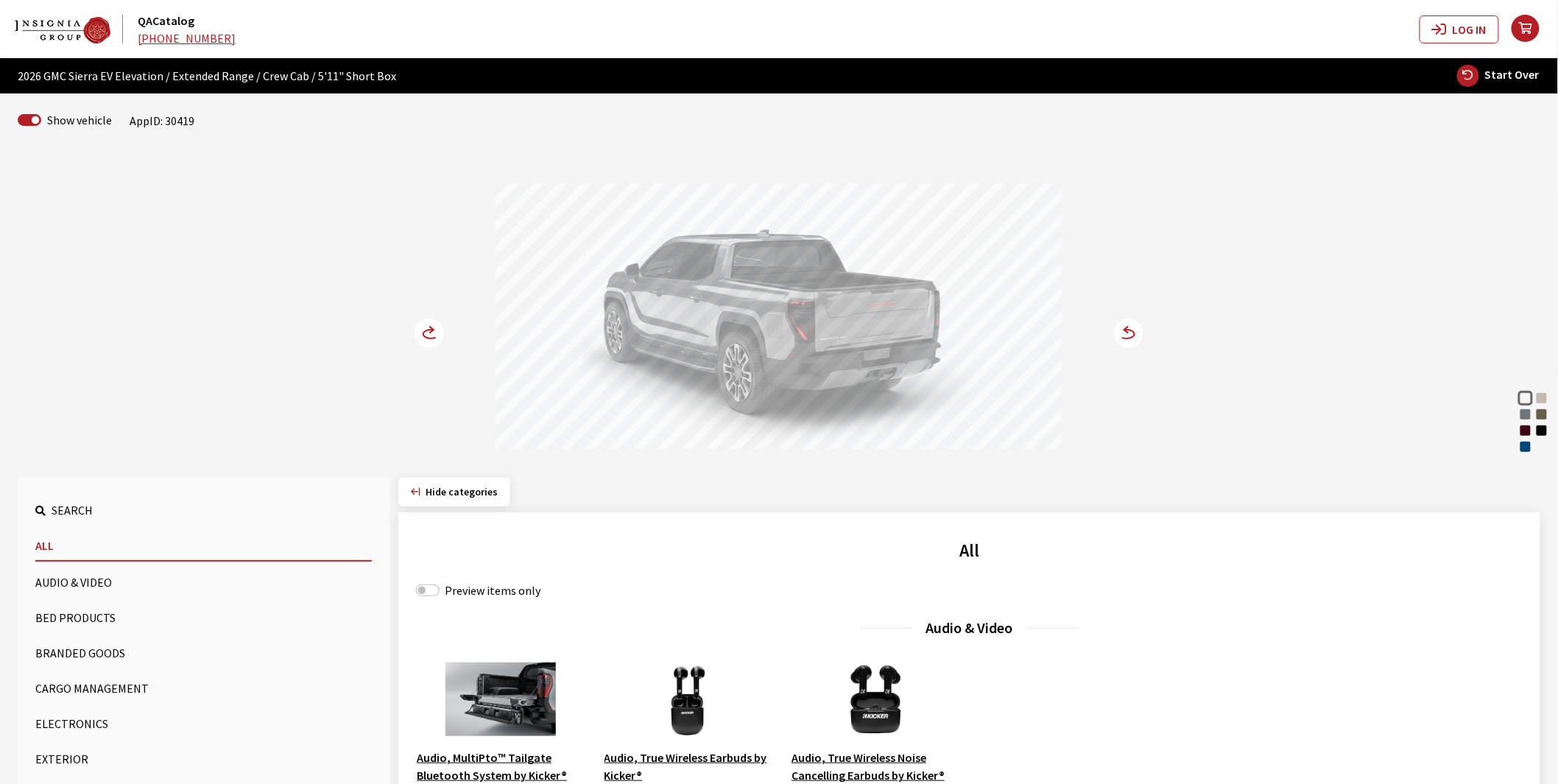
click at [432, 328] on circle at bounding box center [429, 334] width 30 height 30
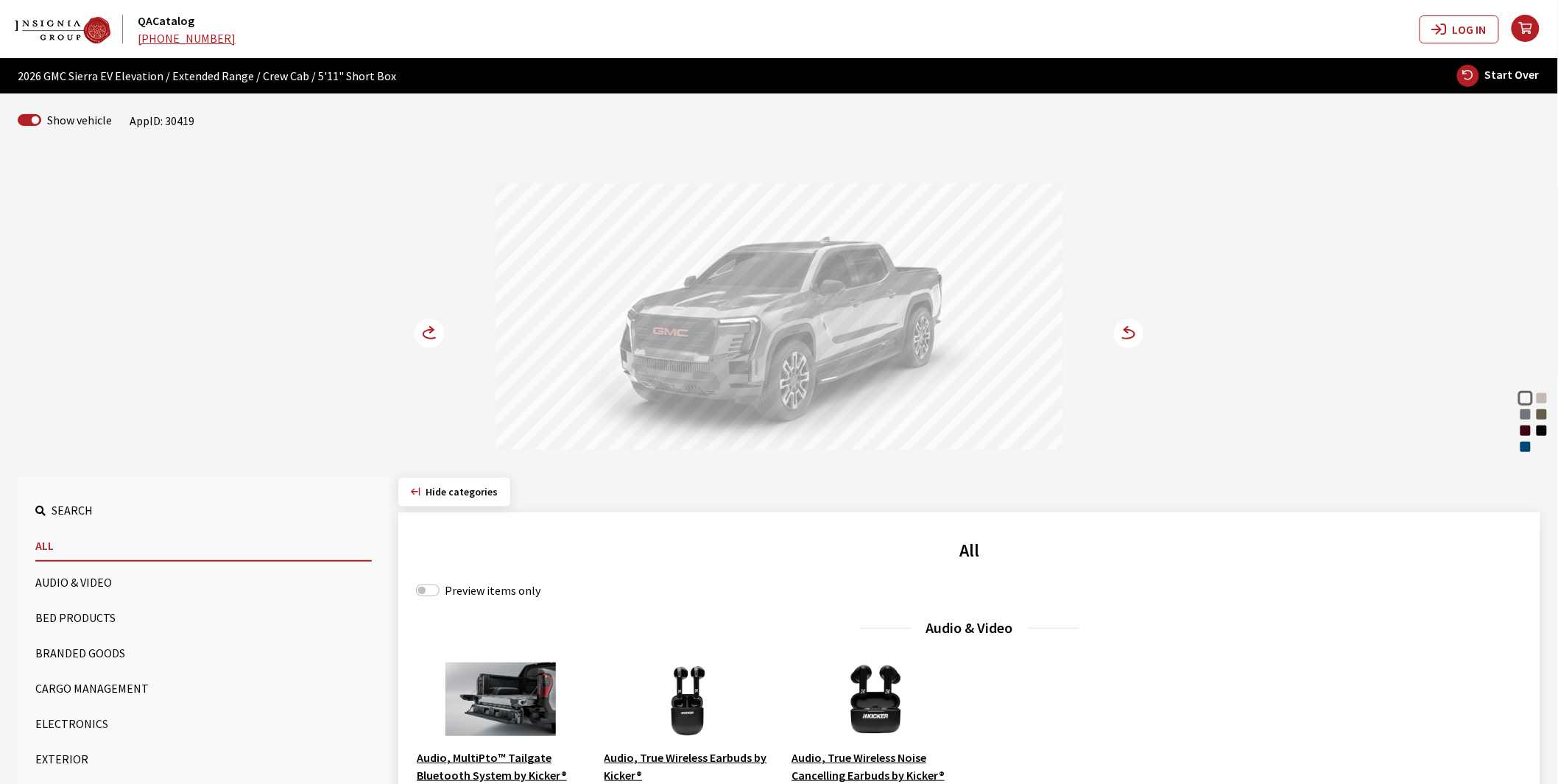
click at [166, 688] on button "Cargo Management" at bounding box center [203, 689] width 336 height 30
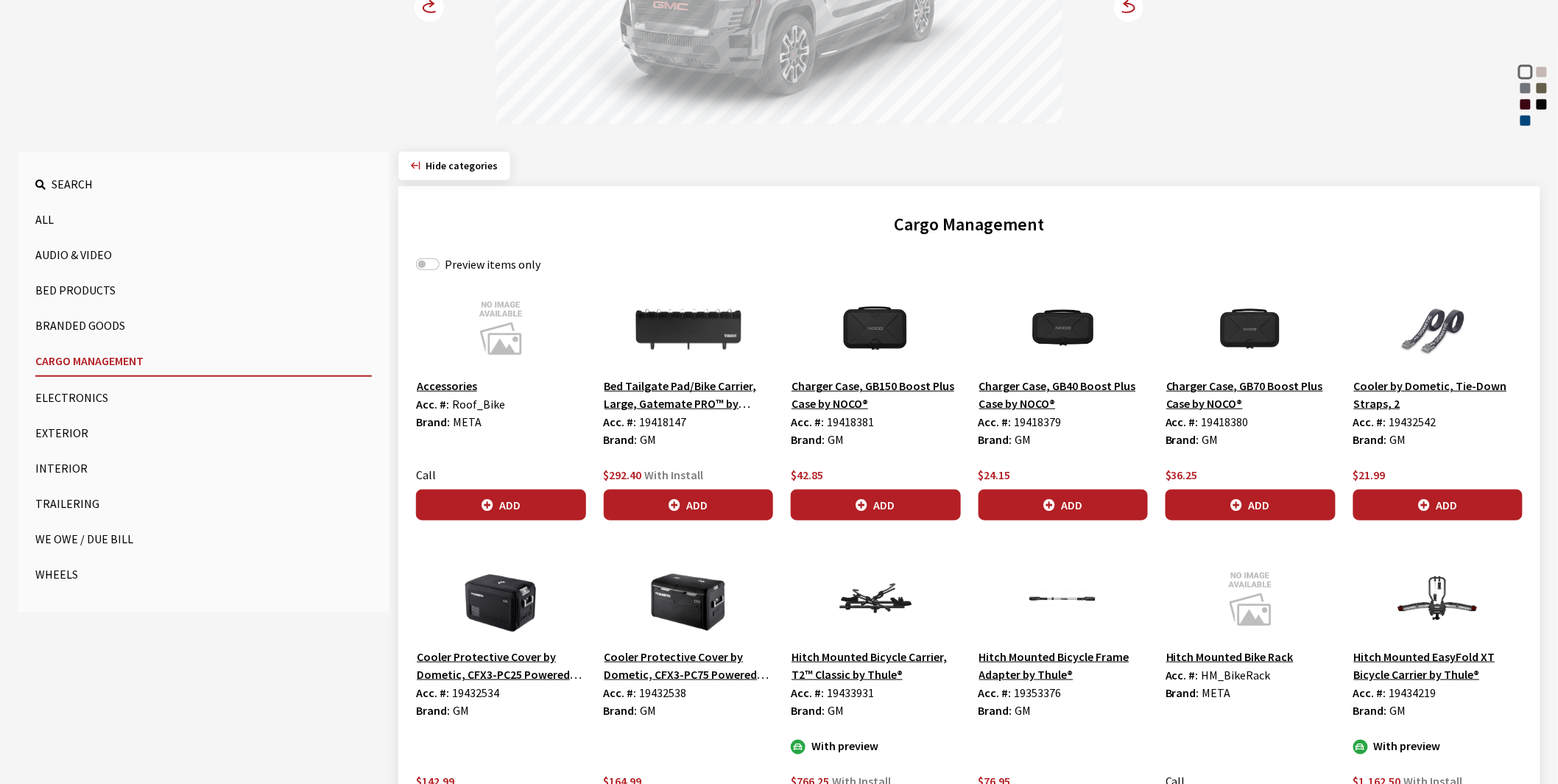
scroll to position [327, 0]
click at [494, 264] on label "Preview items only" at bounding box center [492, 264] width 96 height 18
click at [440, 264] on input "Preview items only" at bounding box center [428, 263] width 24 height 11
checkbox input "true"
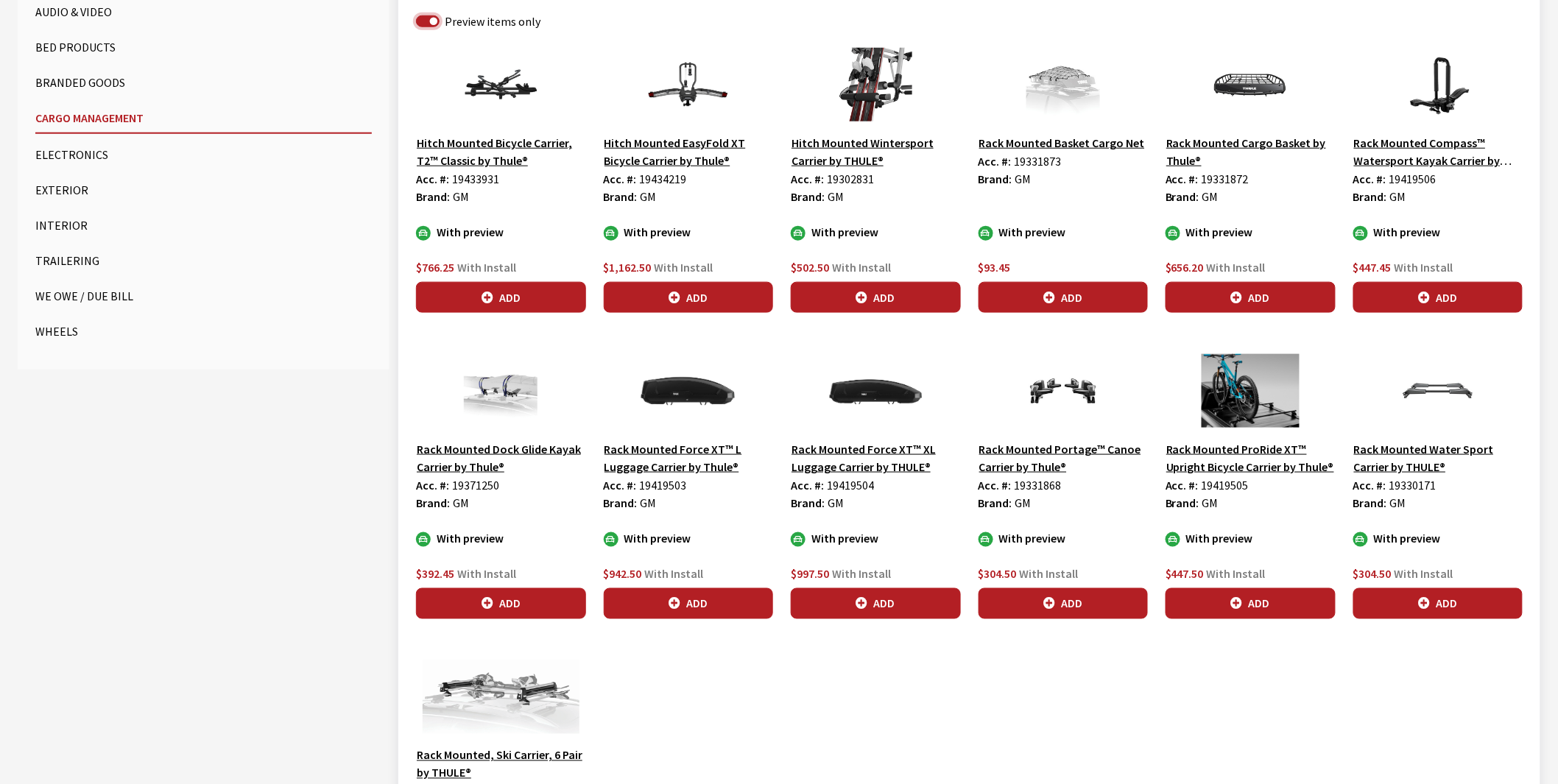
scroll to position [572, 0]
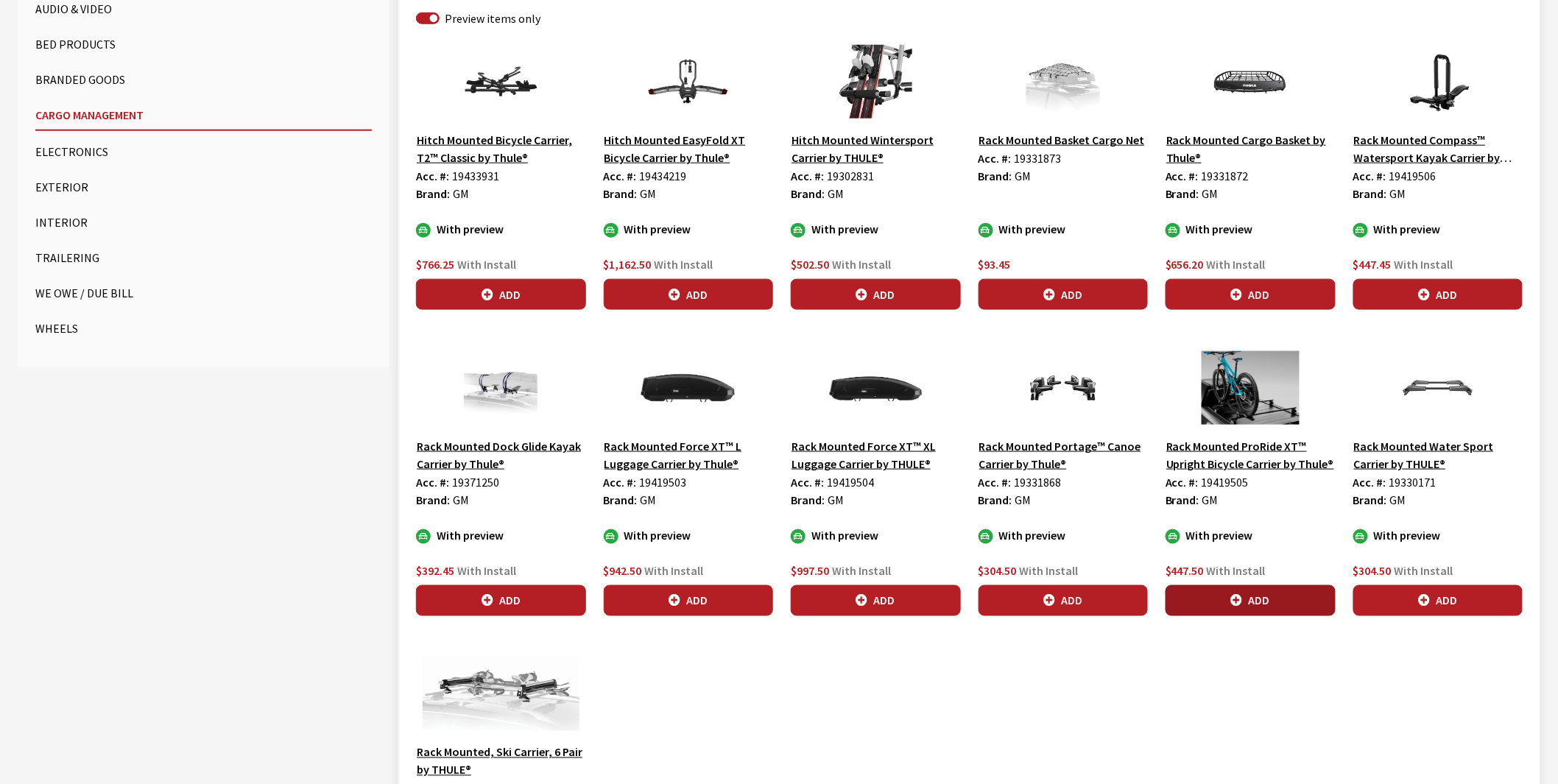
click at [1241, 605] on icon "button" at bounding box center [1236, 601] width 11 height 11
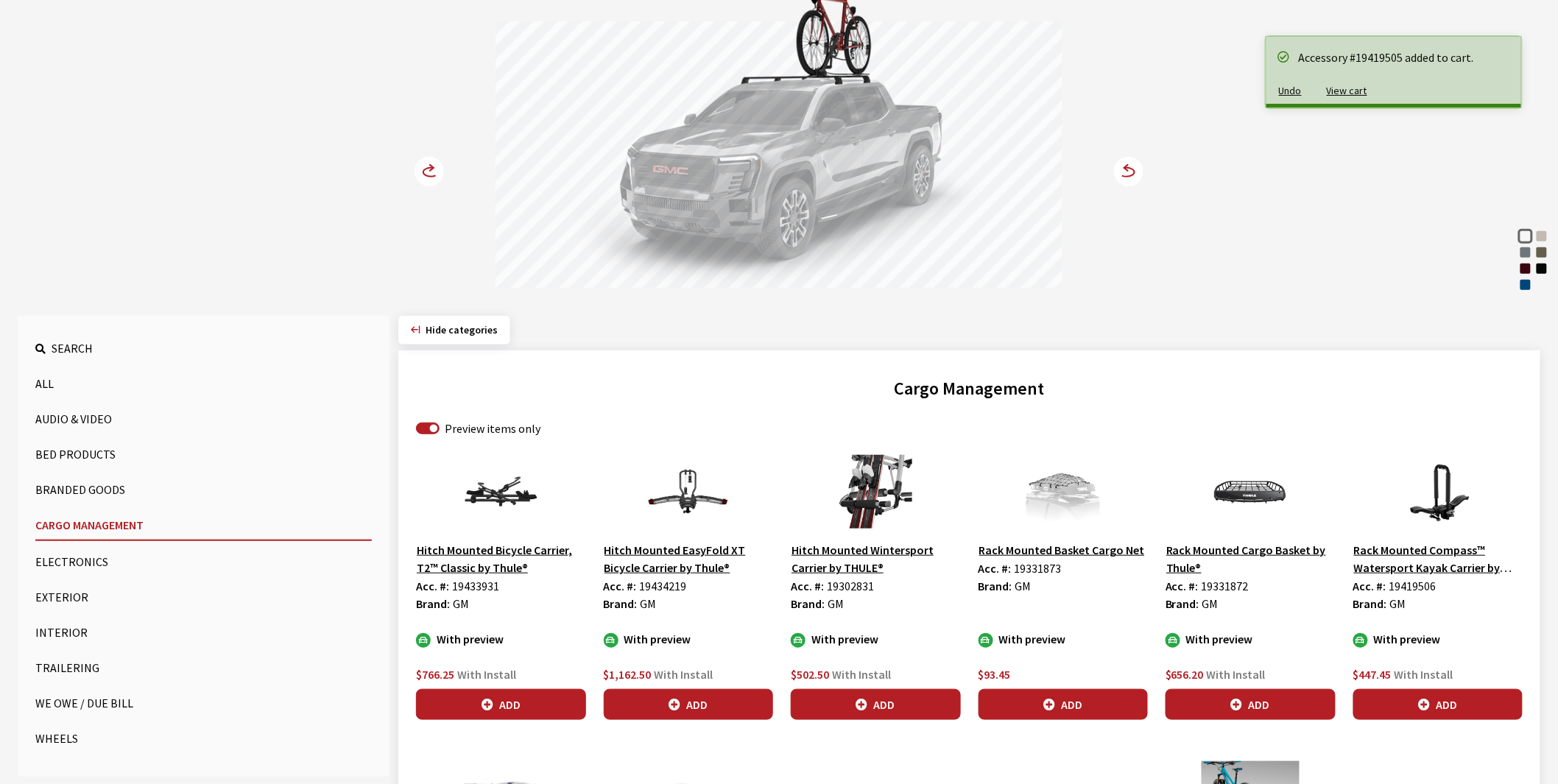
scroll to position [163, 0]
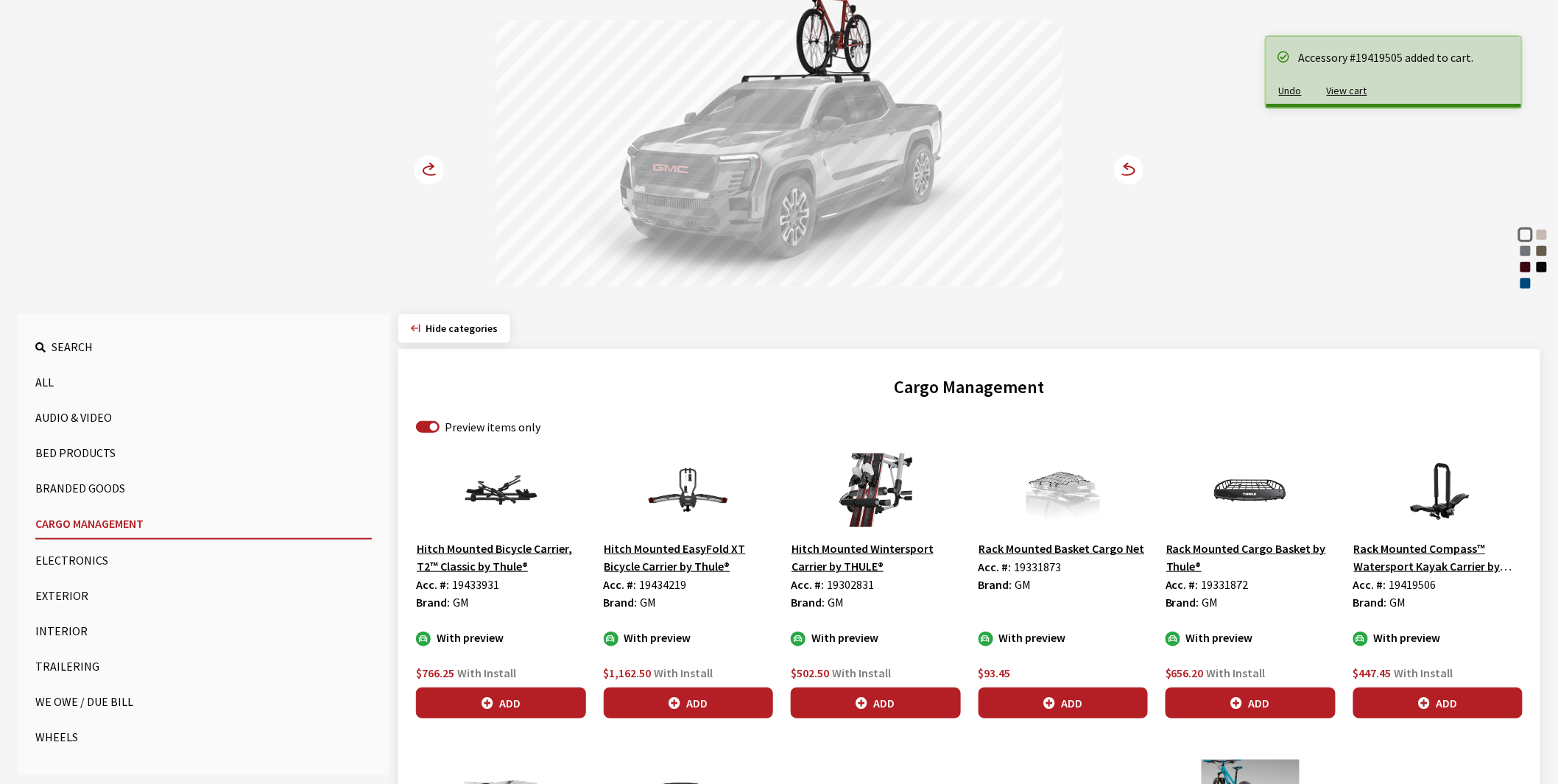
click at [68, 591] on button "Exterior" at bounding box center [203, 596] width 336 height 30
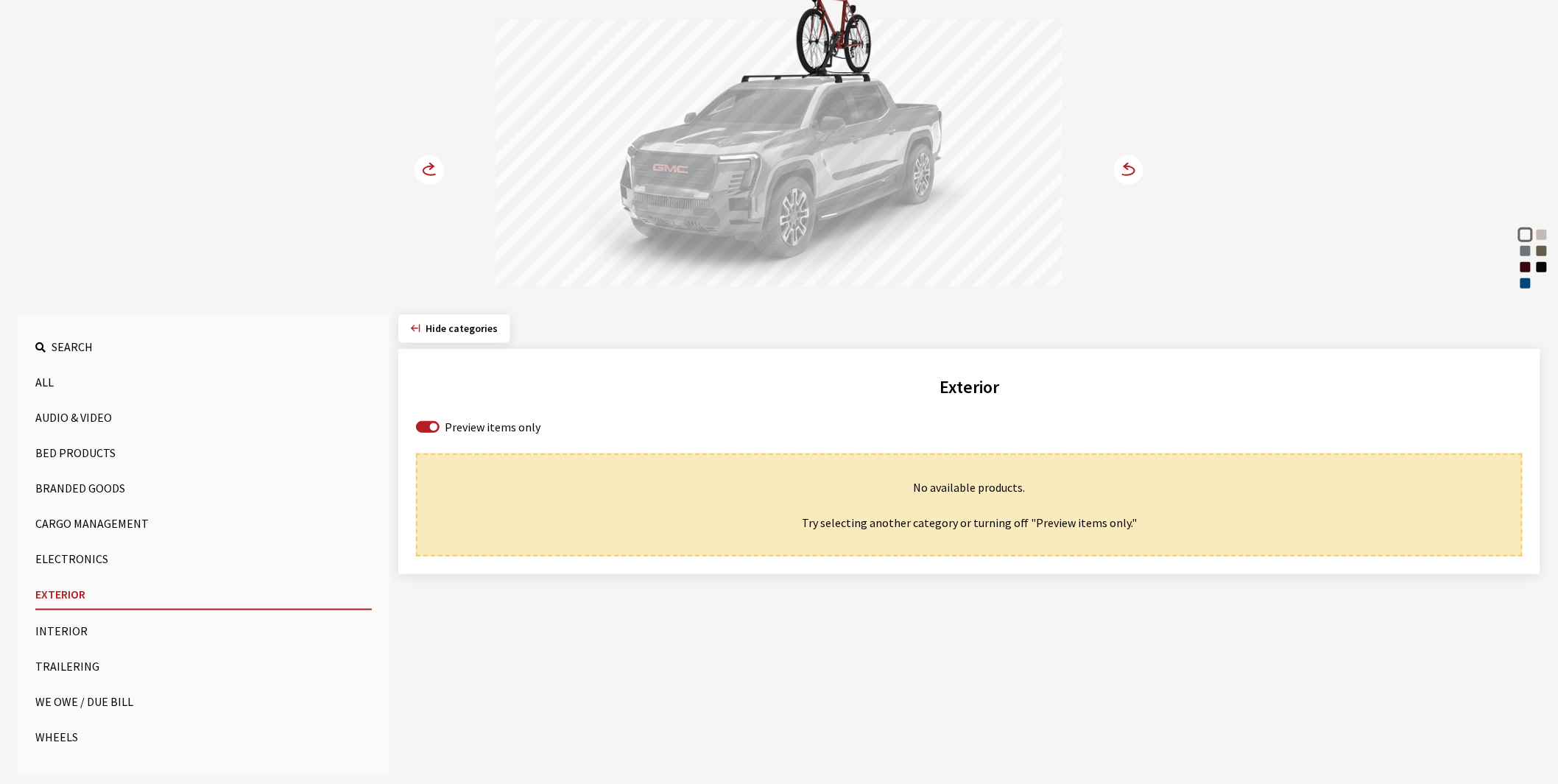
click at [78, 445] on button "Bed Products" at bounding box center [203, 453] width 336 height 30
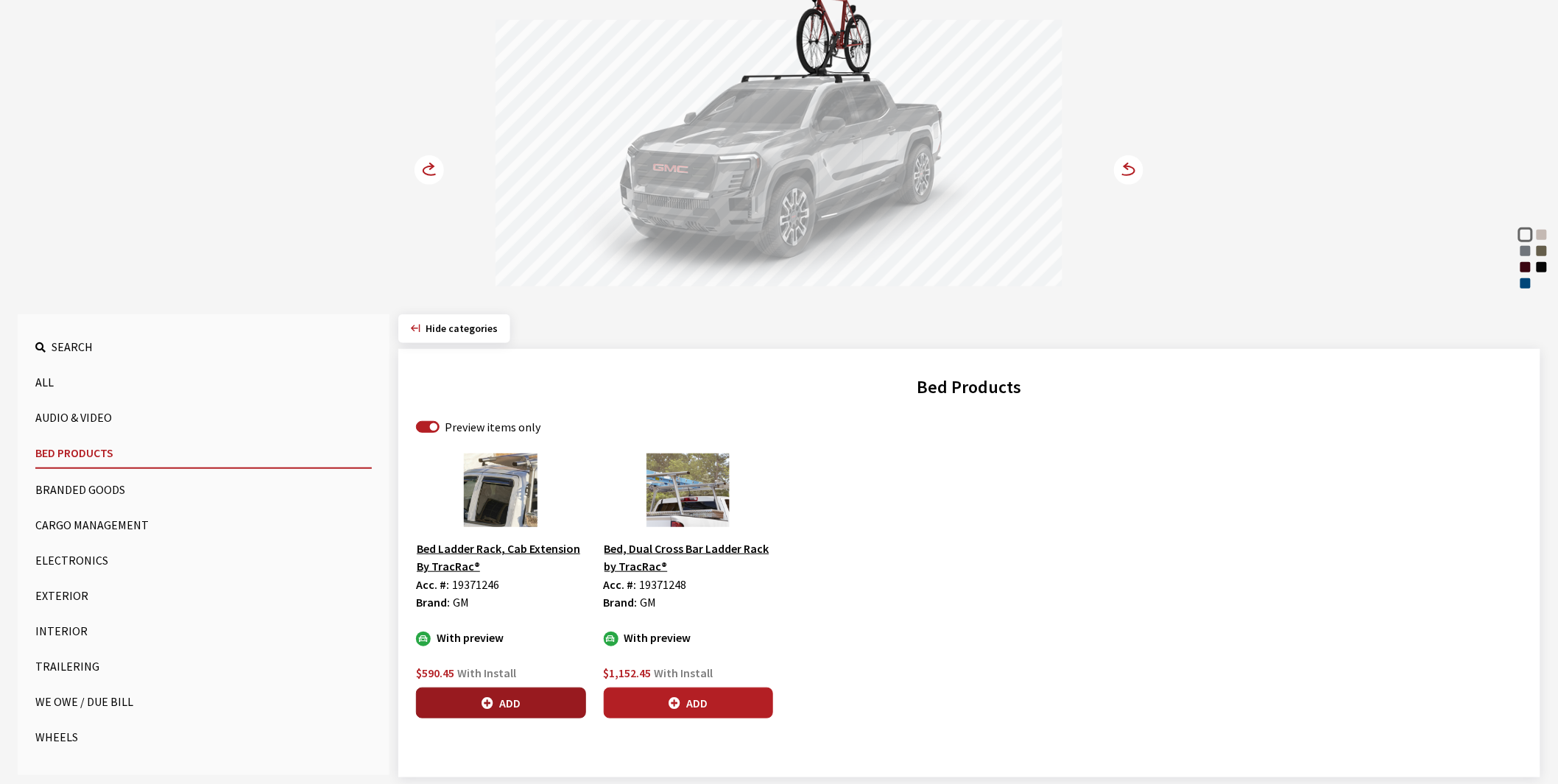
click at [496, 697] on button "Add" at bounding box center [501, 703] width 170 height 31
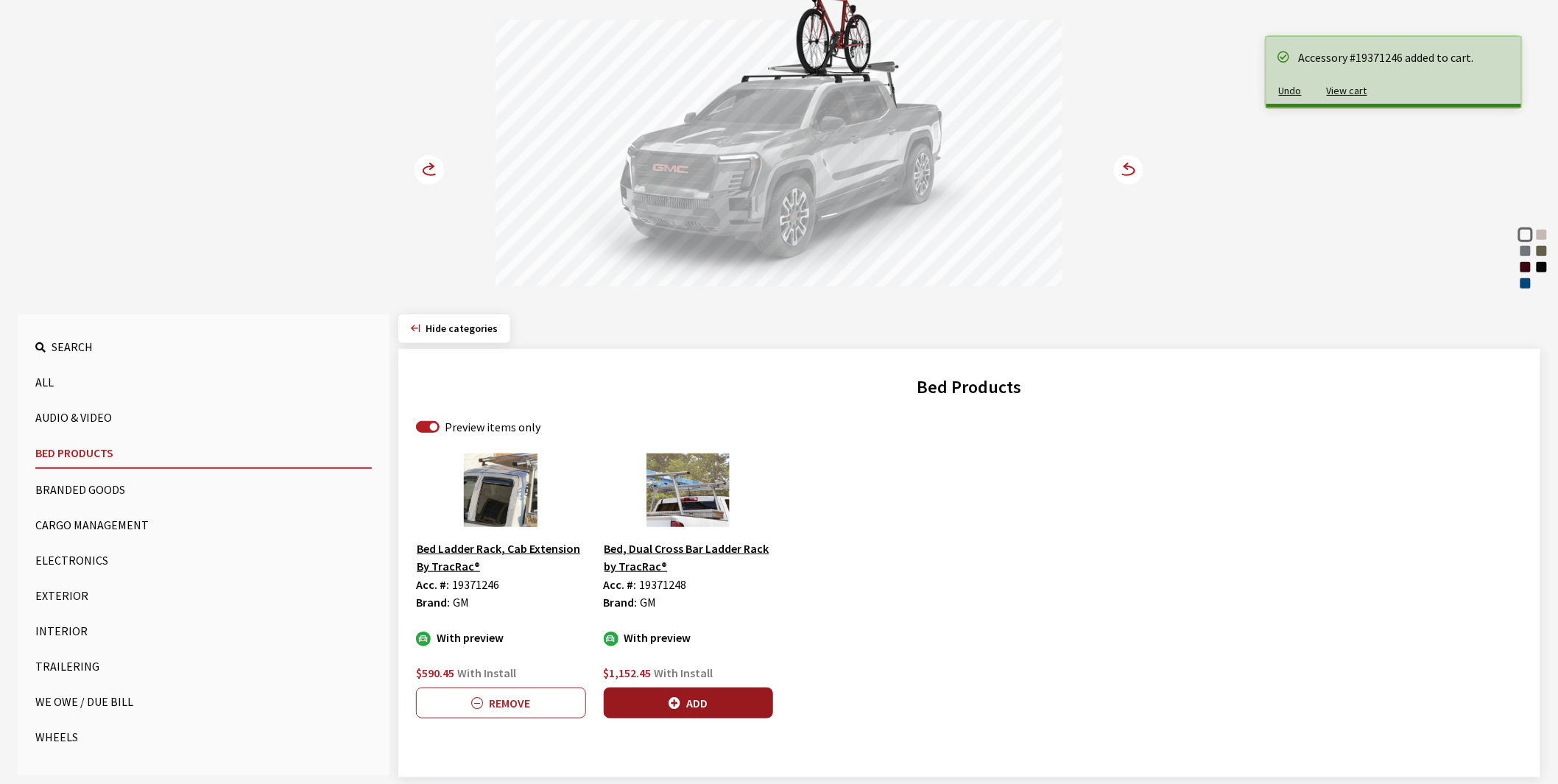
click at [697, 695] on button "Add" at bounding box center [689, 703] width 170 height 31
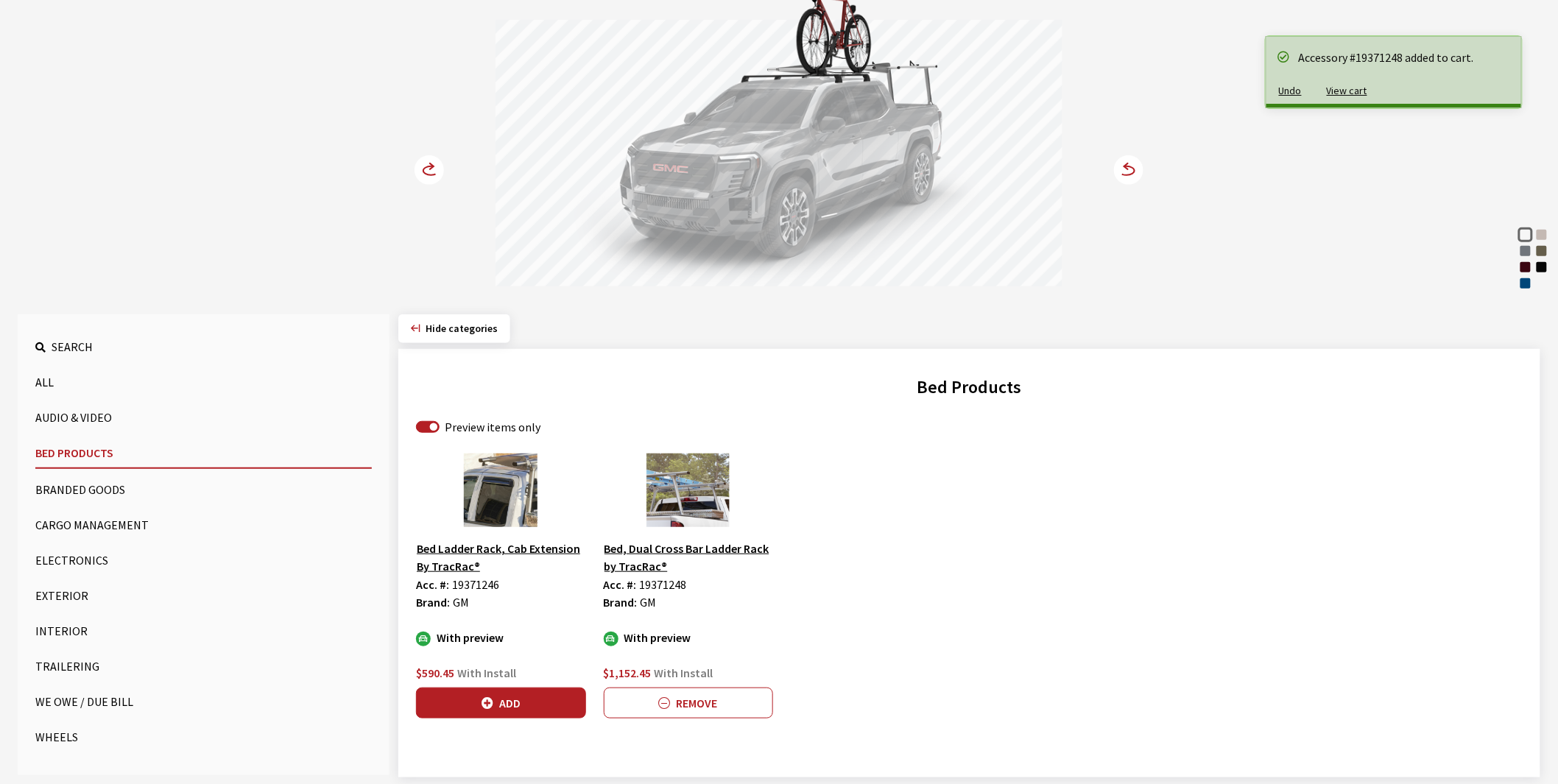
click at [68, 524] on button "Cargo Management" at bounding box center [203, 525] width 336 height 30
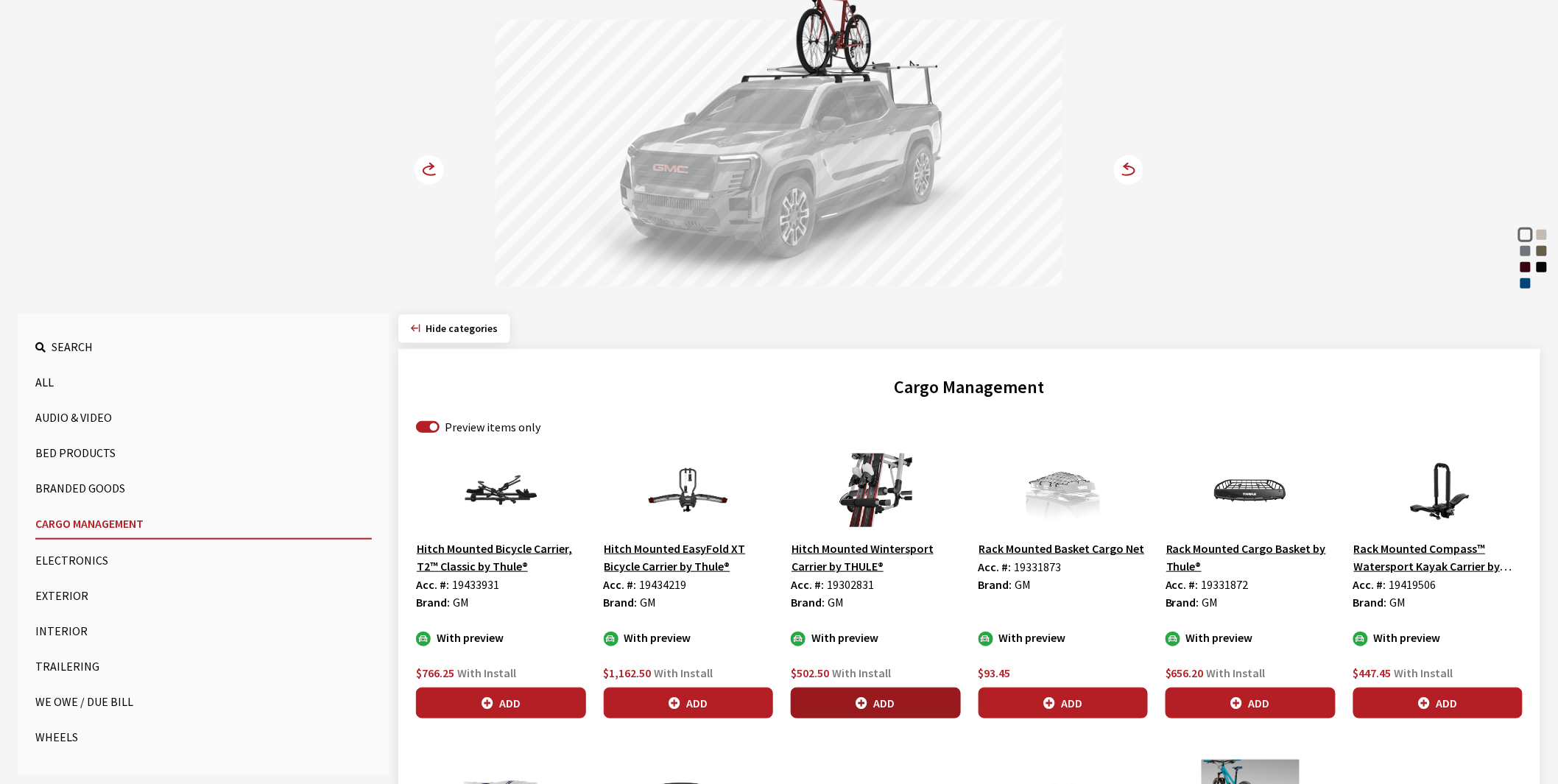
click at [875, 697] on button "Add" at bounding box center [875, 703] width 170 height 31
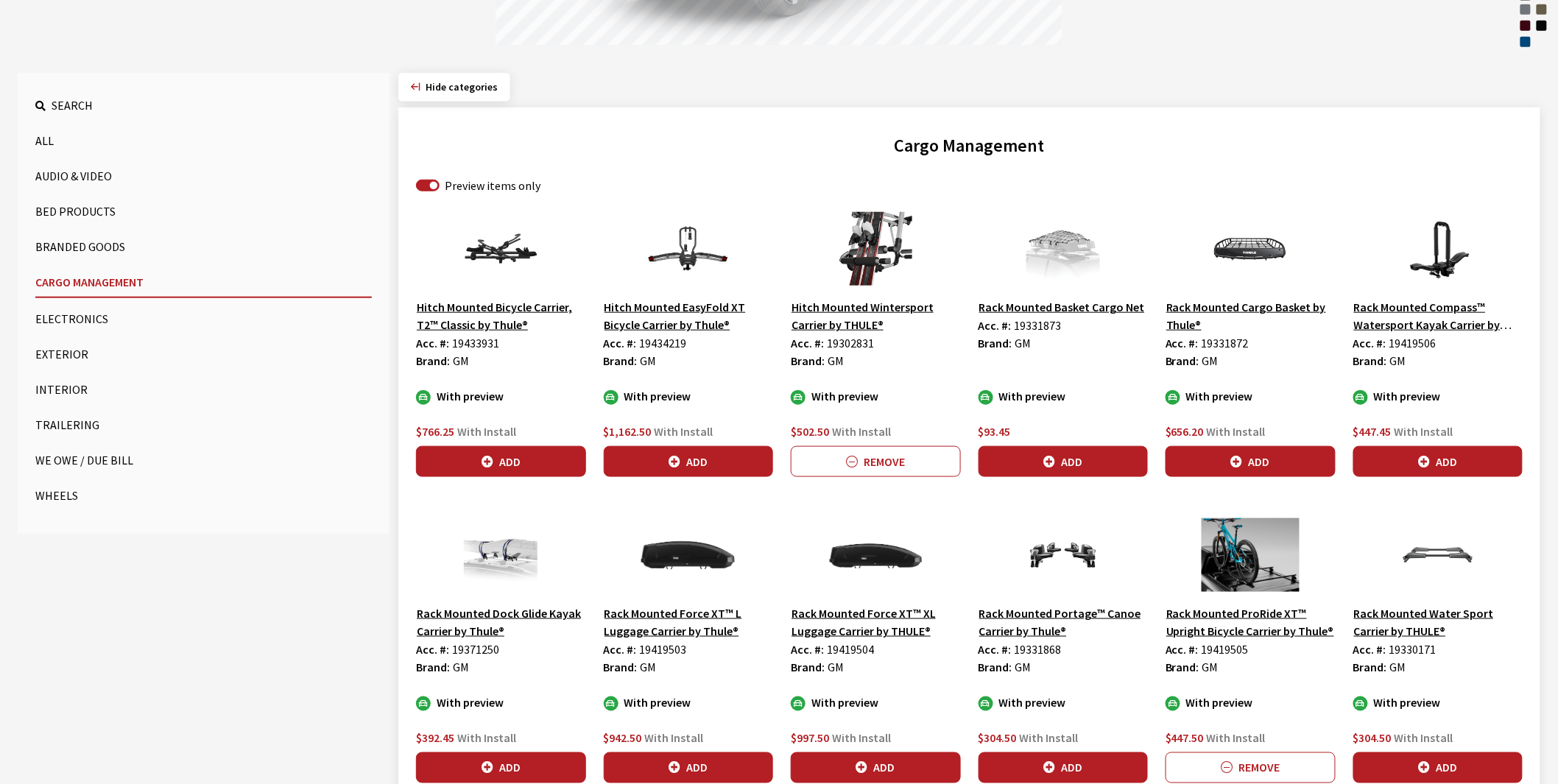
scroll to position [403, 0]
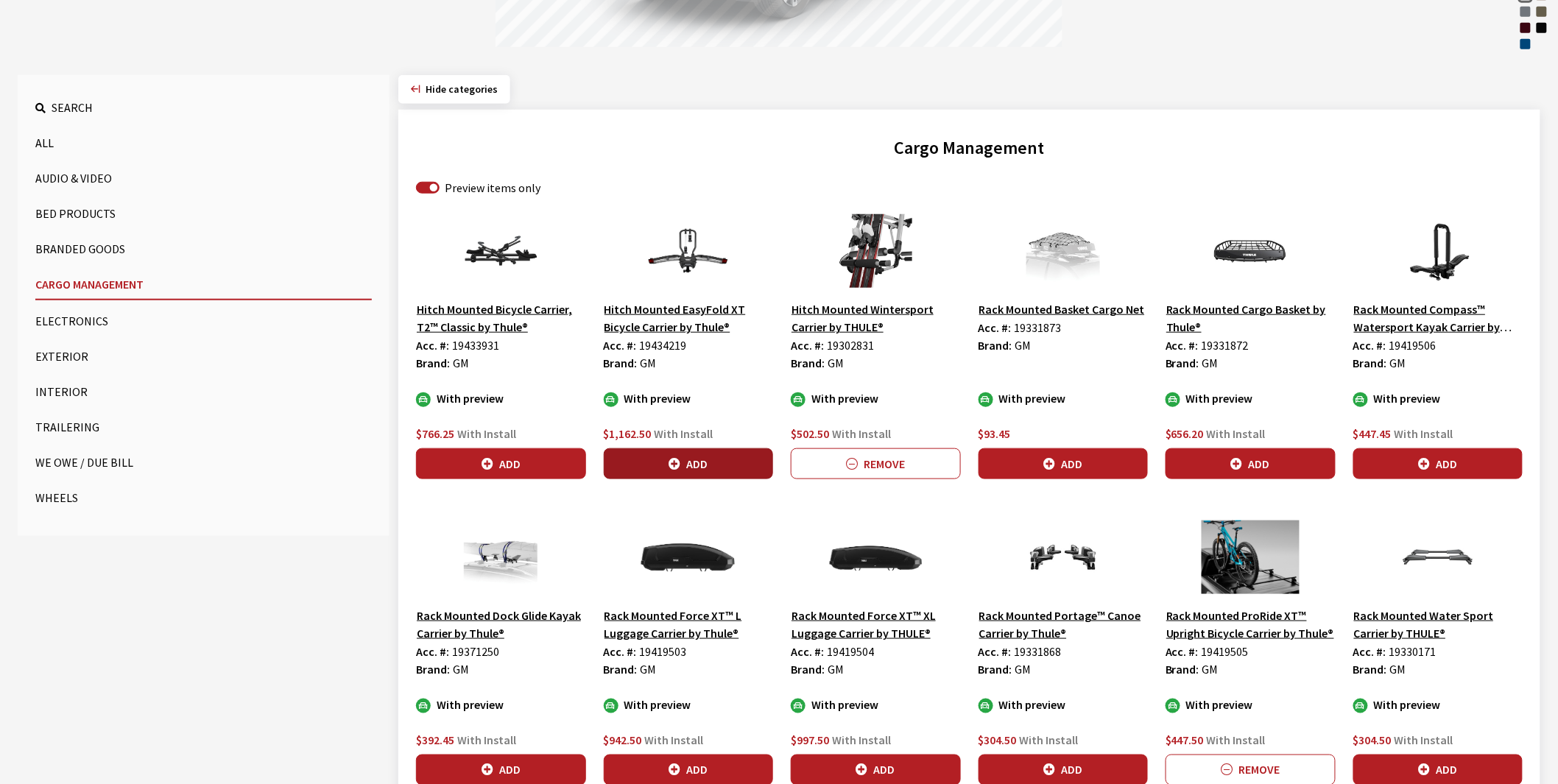
click at [715, 460] on button "Add" at bounding box center [689, 463] width 170 height 31
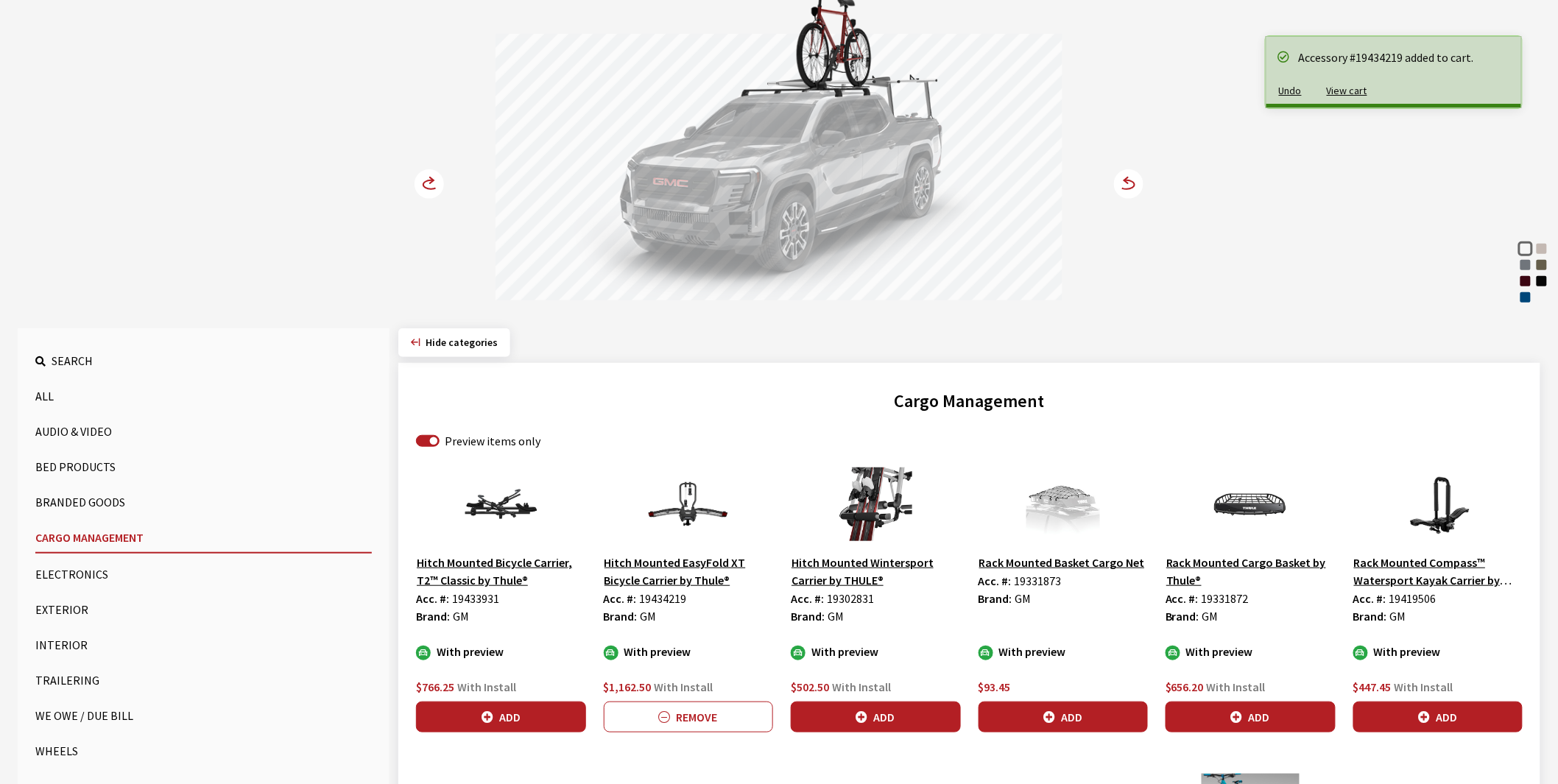
scroll to position [0, 0]
